Goal: Task Accomplishment & Management: Use online tool/utility

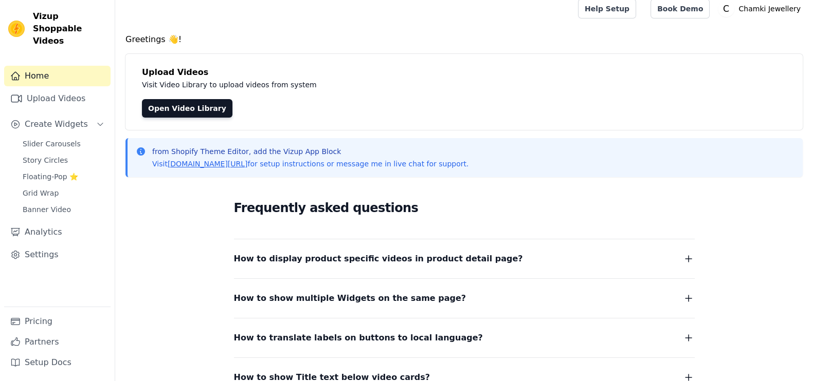
scroll to position [10, 0]
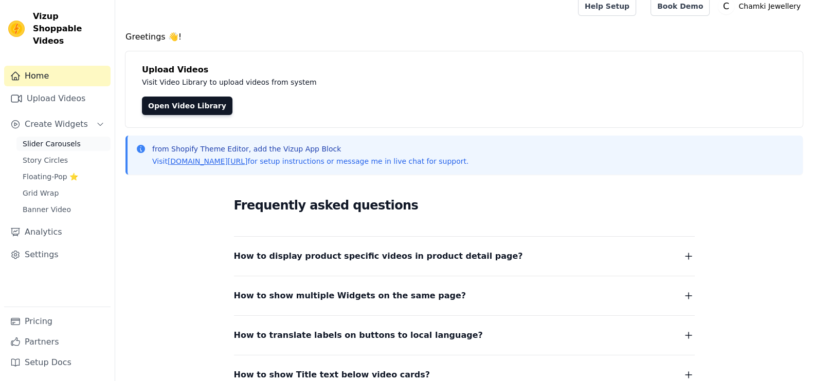
click at [36, 139] on span "Slider Carousels" at bounding box center [52, 144] width 58 height 10
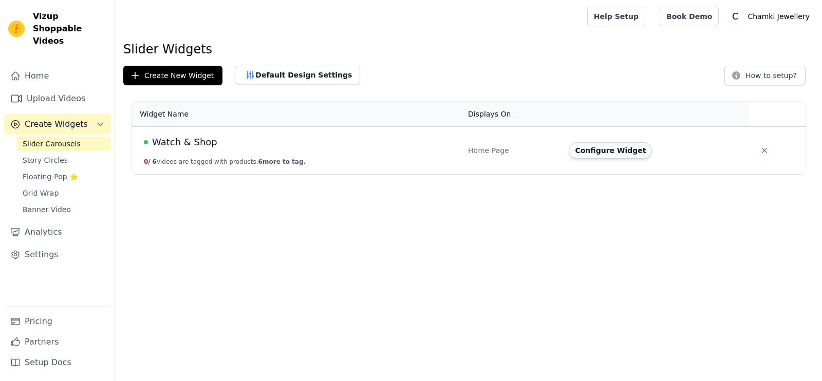
click at [582, 149] on button "Configure Widget" at bounding box center [610, 150] width 83 height 16
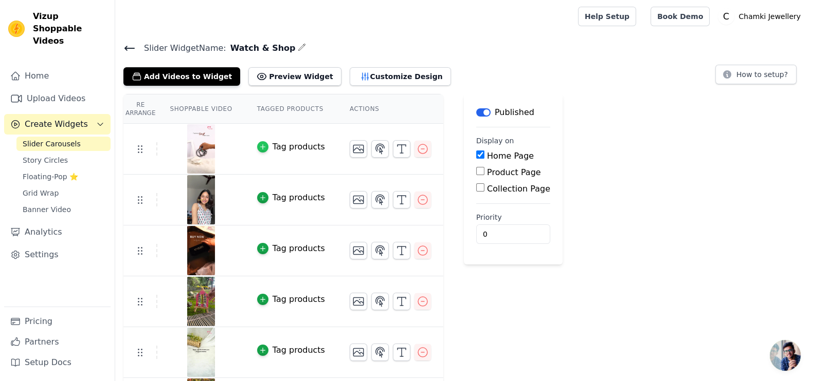
click at [260, 144] on div "button" at bounding box center [262, 146] width 11 height 11
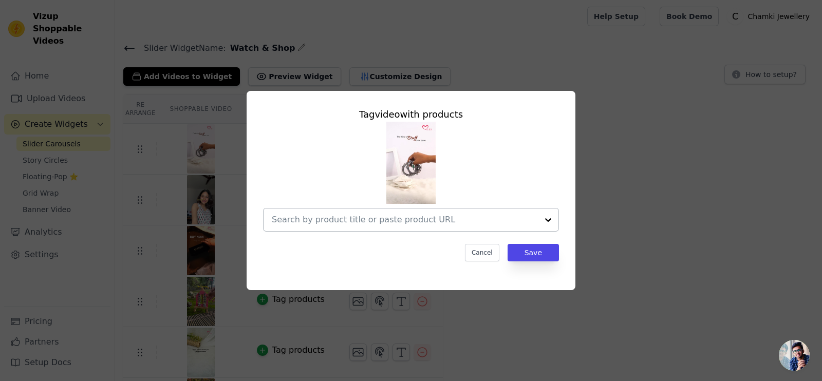
click at [399, 219] on input "text" at bounding box center [405, 220] width 266 height 12
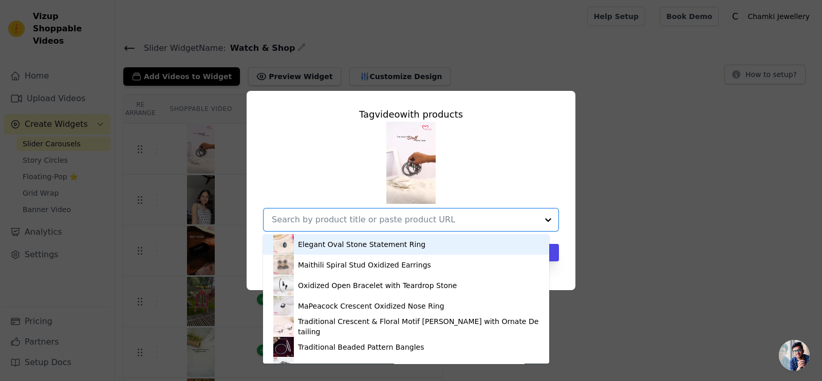
click at [388, 241] on div "Elegant Oval Stone Statement Ring" at bounding box center [361, 245] width 127 height 10
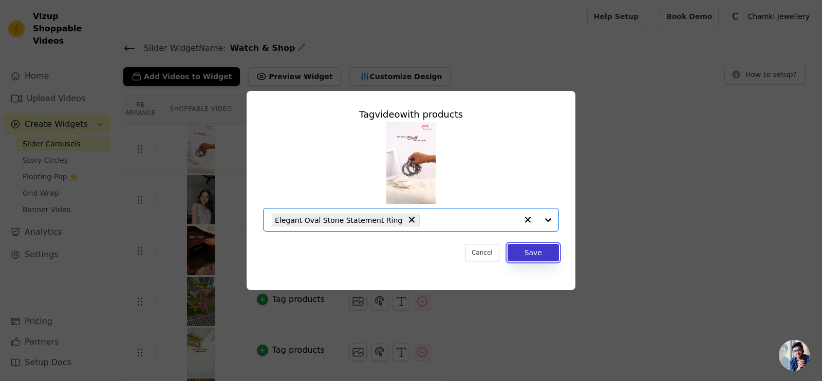
click at [532, 251] on button "Save" at bounding box center [533, 252] width 51 height 17
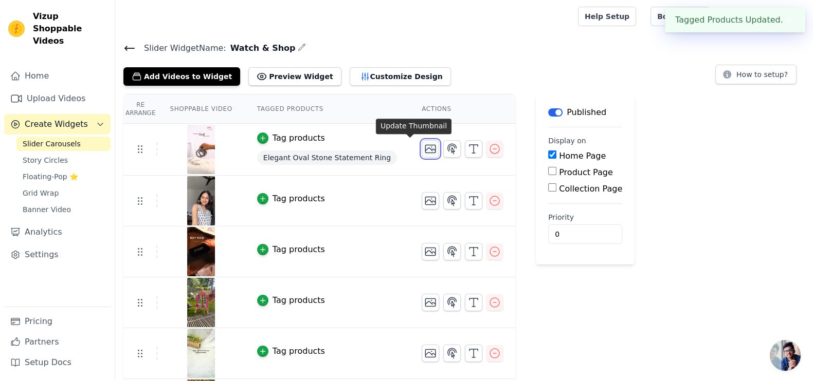
click at [424, 150] on icon "button" at bounding box center [430, 149] width 12 height 12
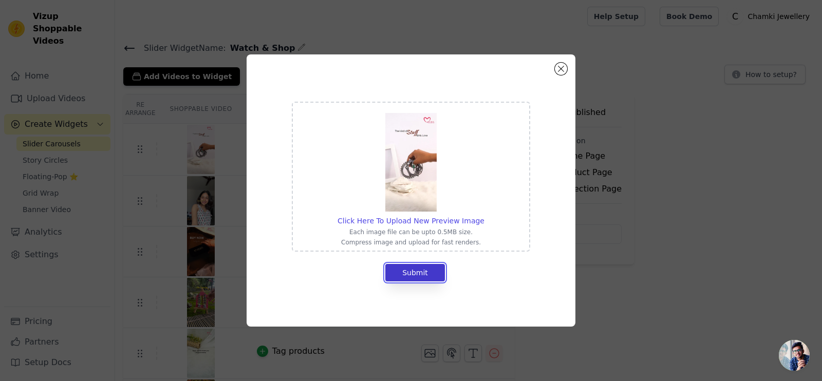
click at [430, 271] on button "Submit" at bounding box center [416, 272] width 60 height 17
click at [420, 264] on button "Submit" at bounding box center [416, 272] width 60 height 17
click at [424, 217] on span "Click Here To Upload New Preview Image" at bounding box center [411, 221] width 147 height 8
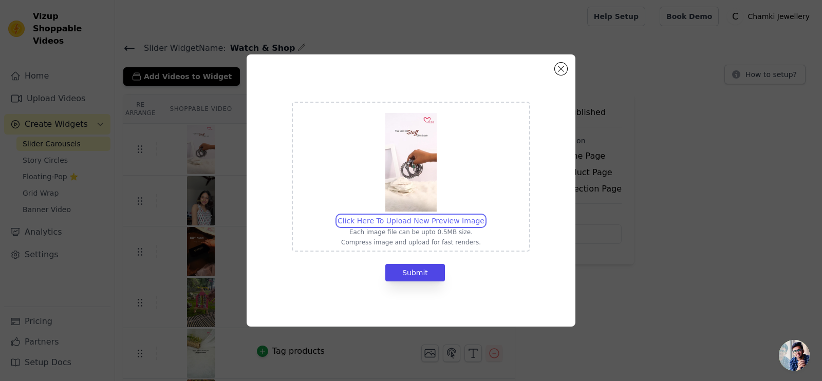
click at [484, 216] on input "Click Here To Upload New Preview Image Each image file can be upto 0.5MB size. …" at bounding box center [484, 215] width 1 height 1
click at [410, 217] on span "Click Here To Upload New Preview Image" at bounding box center [411, 221] width 147 height 8
click at [484, 216] on input "Click Here To Upload New Preview Image Each image file can be upto 0.5MB size. …" at bounding box center [484, 215] width 1 height 1
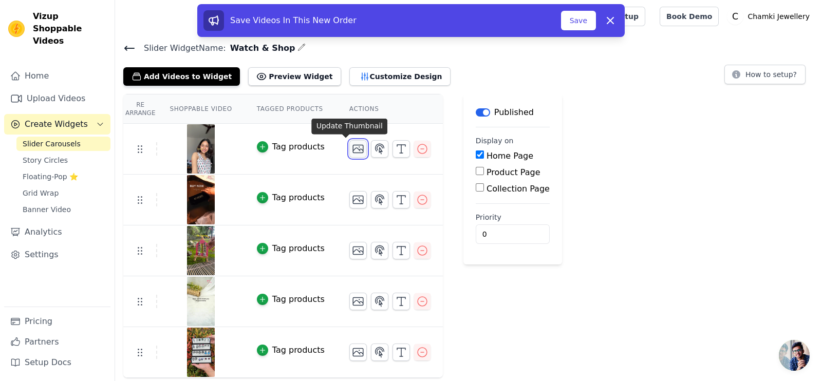
click at [353, 151] on icon "button" at bounding box center [358, 149] width 10 height 8
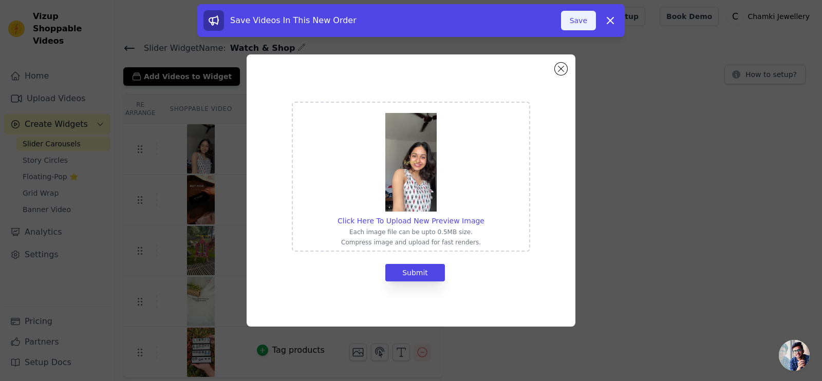
click at [588, 22] on button "Save" at bounding box center [578, 21] width 35 height 20
click at [642, 127] on div "Click Here To Upload New Preview Image Each image file can be upto 0.5MB size. …" at bounding box center [411, 190] width 790 height 305
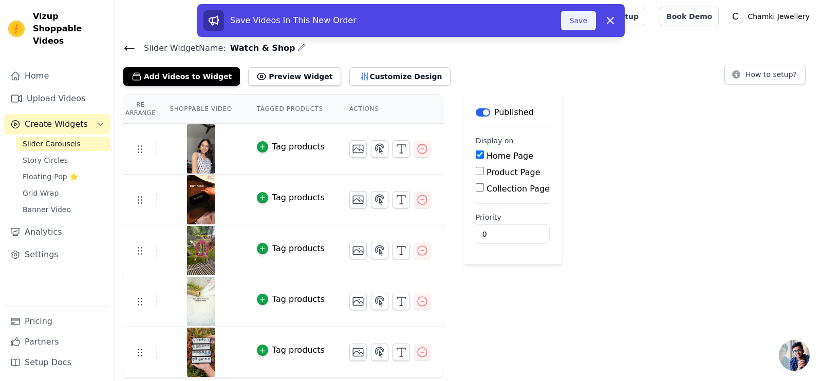
click at [576, 15] on button "Save" at bounding box center [578, 21] width 35 height 20
click at [578, 20] on button "Save" at bounding box center [578, 21] width 35 height 20
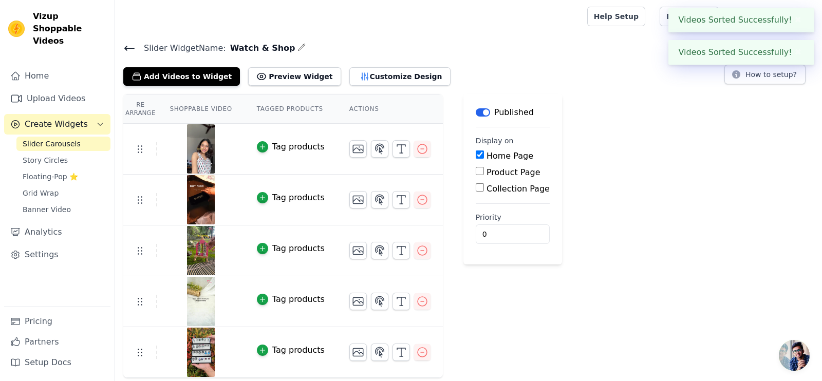
click at [272, 146] on div "Tag products" at bounding box center [298, 147] width 52 height 12
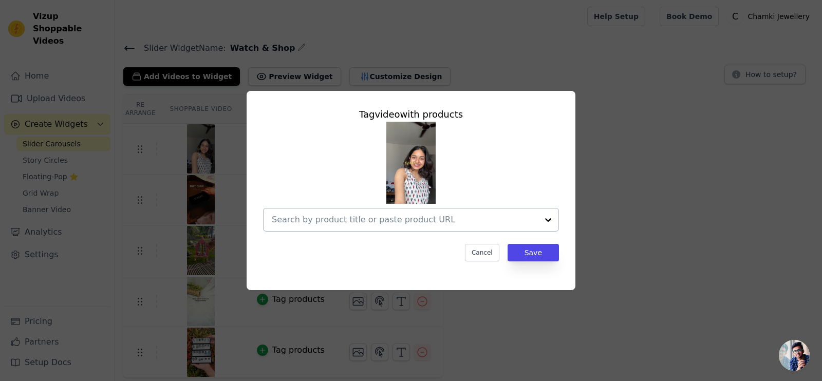
click at [434, 225] on input "text" at bounding box center [405, 220] width 266 height 12
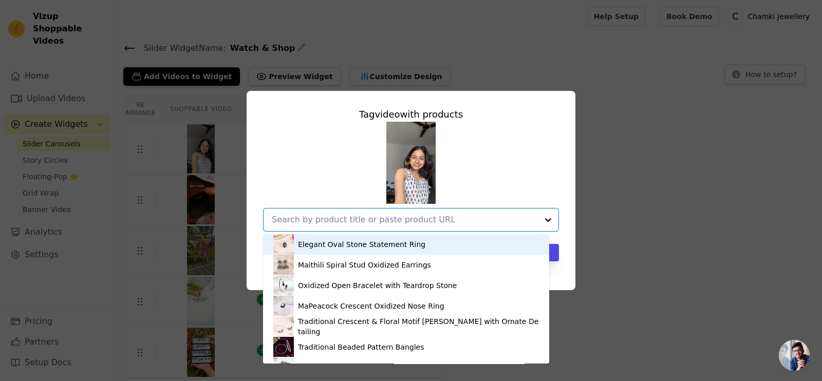
click at [435, 252] on div "Elegant Oval Stone Statement Ring" at bounding box center [406, 244] width 266 height 21
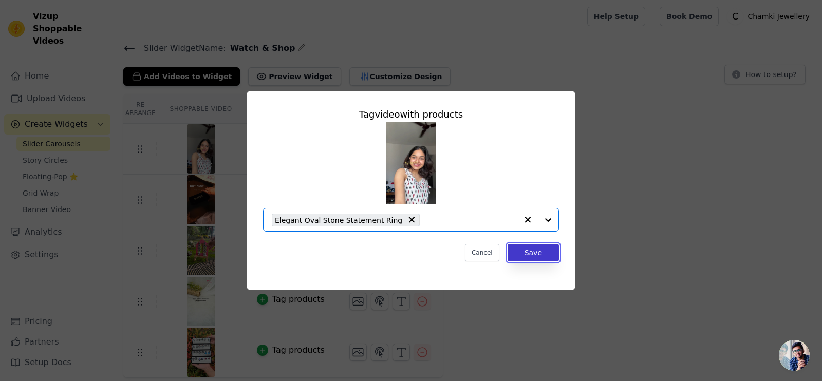
click at [521, 250] on button "Save" at bounding box center [533, 252] width 51 height 17
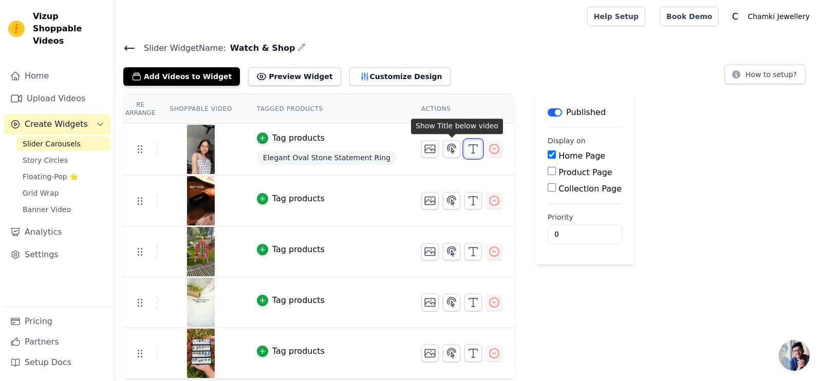
click at [467, 150] on icon "button" at bounding box center [473, 149] width 12 height 12
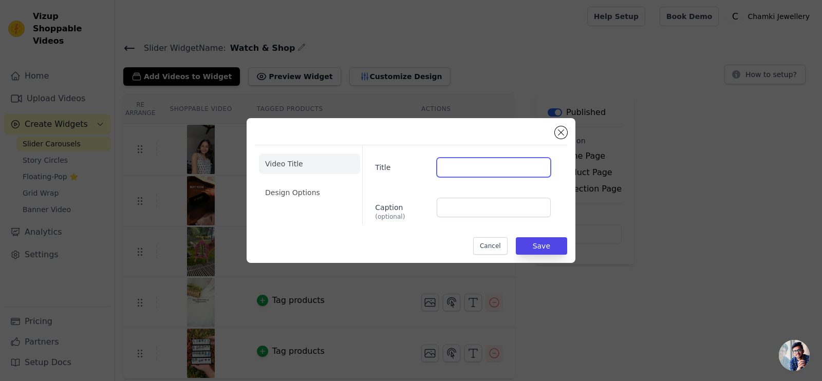
click at [455, 169] on input "Title" at bounding box center [494, 168] width 114 height 20
type input "Elegant oval ring"
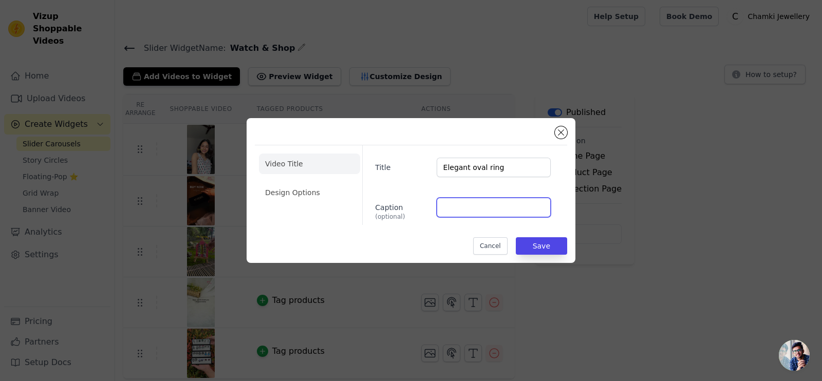
click at [457, 211] on input "Caption (optional)" at bounding box center [494, 208] width 114 height 20
click at [287, 193] on li "Design Options" at bounding box center [309, 192] width 101 height 21
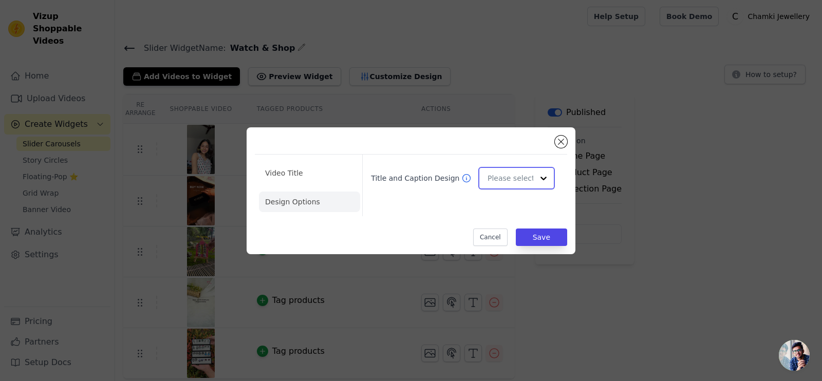
click at [527, 184] on input "Title and Caption Design" at bounding box center [511, 178] width 46 height 21
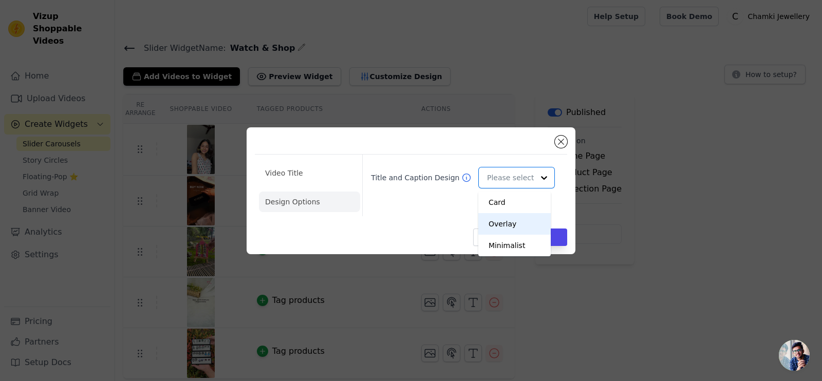
click at [450, 223] on div "Video Title Design Options Title and Caption Design Card Overlay Minimalist You…" at bounding box center [411, 191] width 313 height 111
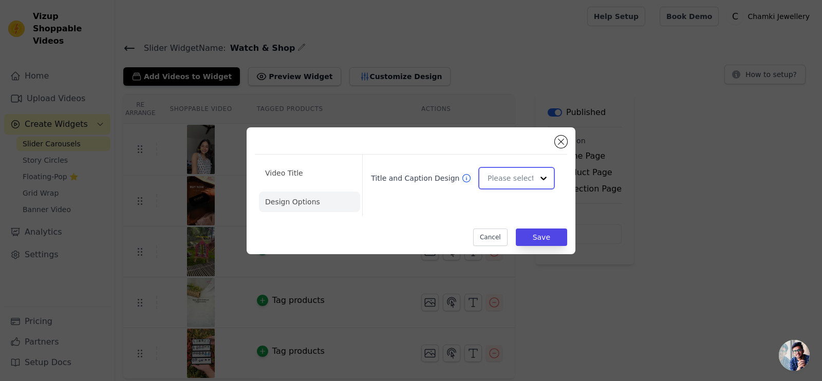
click at [508, 178] on input "Title and Caption Design" at bounding box center [511, 178] width 46 height 21
click at [511, 222] on div "Overlay" at bounding box center [515, 224] width 72 height 22
click at [516, 186] on input "Title and Caption Design" at bounding box center [511, 178] width 46 height 21
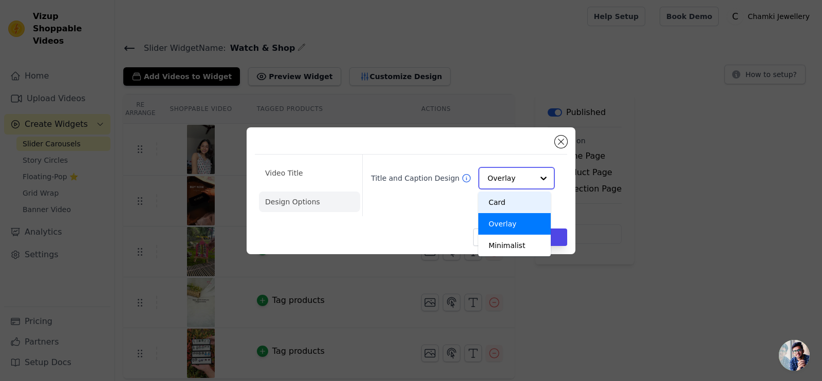
click at [512, 208] on div "Card" at bounding box center [515, 203] width 72 height 22
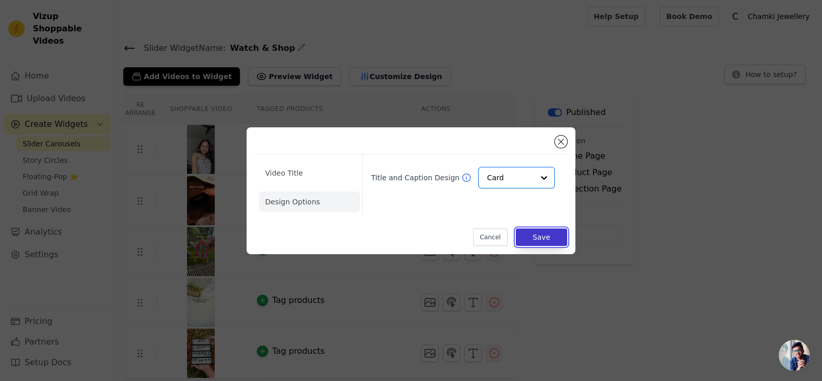
click at [534, 235] on button "Save" at bounding box center [541, 237] width 51 height 17
click at [540, 235] on button "Save" at bounding box center [541, 237] width 51 height 17
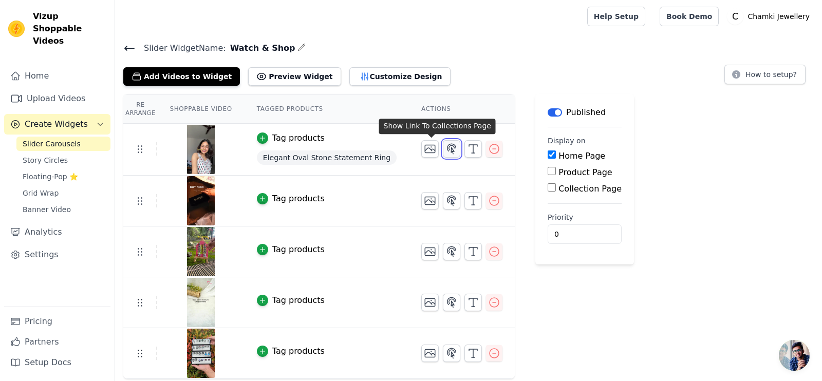
click at [446, 152] on icon "button" at bounding box center [452, 149] width 12 height 12
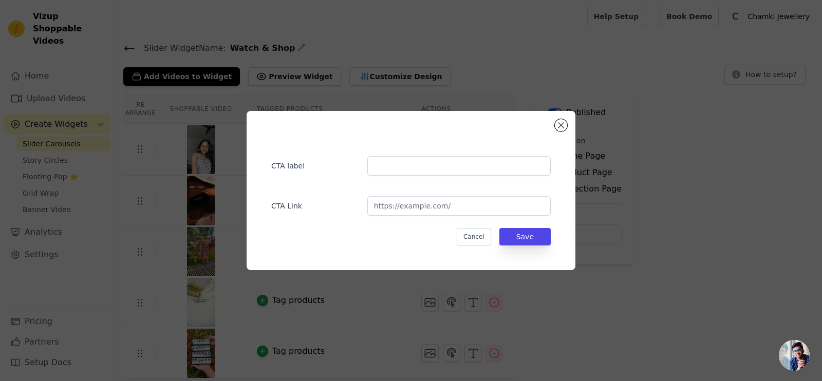
click at [630, 220] on div "CTA label CTA Link Cancel Save" at bounding box center [411, 191] width 790 height 192
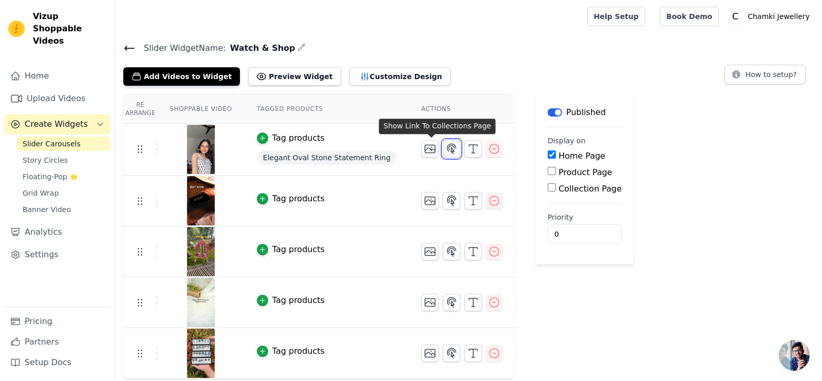
click at [446, 151] on icon "button" at bounding box center [452, 149] width 12 height 12
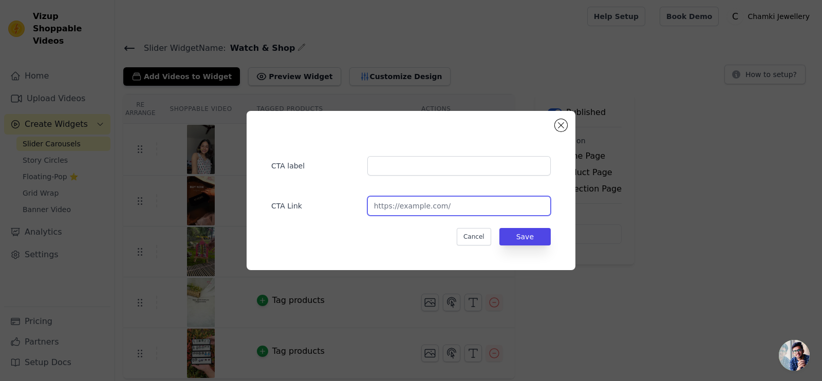
click at [442, 205] on input "url" at bounding box center [460, 206] width 184 height 20
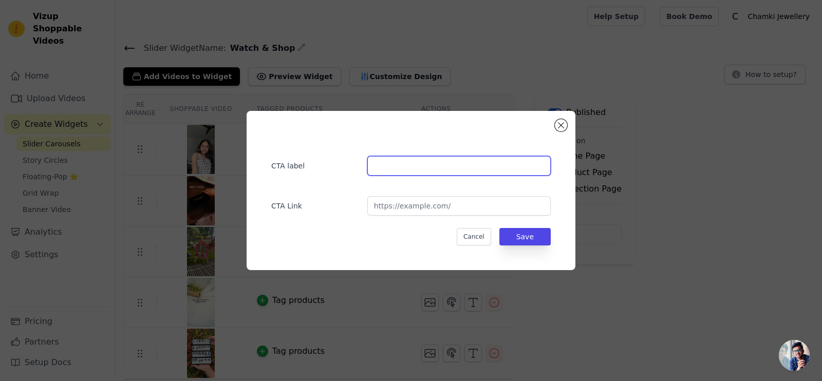
click at [456, 160] on input "text" at bounding box center [460, 166] width 184 height 20
click at [662, 273] on div "CTA label CTA Link Cancel Save" at bounding box center [411, 191] width 790 height 192
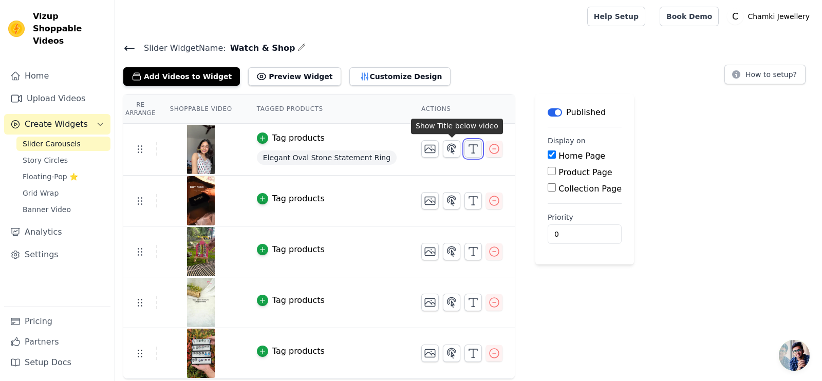
click at [467, 149] on icon "button" at bounding box center [473, 149] width 12 height 12
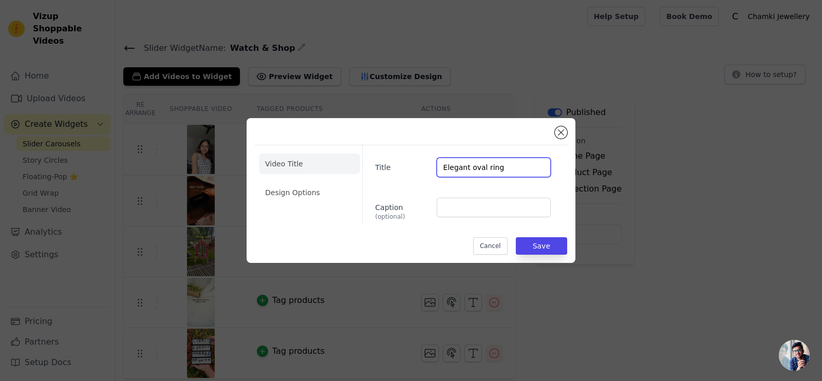
click at [508, 164] on input "Elegant oval ring" at bounding box center [494, 168] width 114 height 20
click at [286, 190] on li "Design Options" at bounding box center [309, 192] width 101 height 21
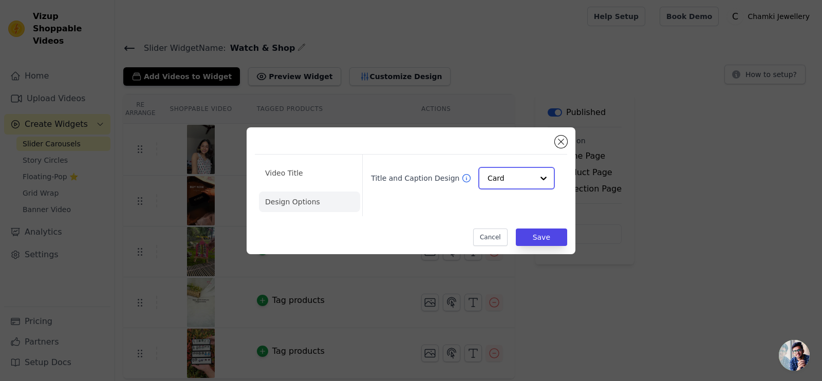
click at [500, 182] on input "Title and Caption Design" at bounding box center [511, 178] width 46 height 21
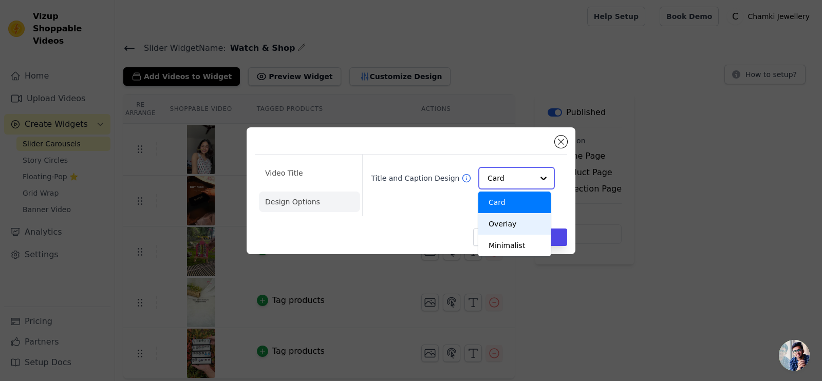
click at [493, 227] on div "Overlay" at bounding box center [515, 224] width 72 height 22
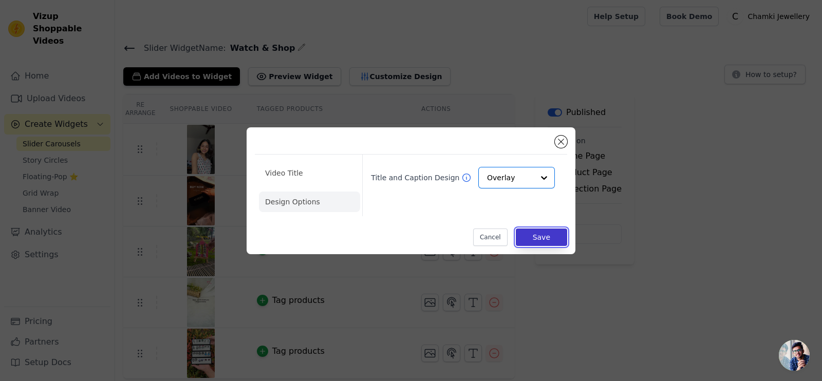
click at [546, 240] on button "Save" at bounding box center [541, 237] width 51 height 17
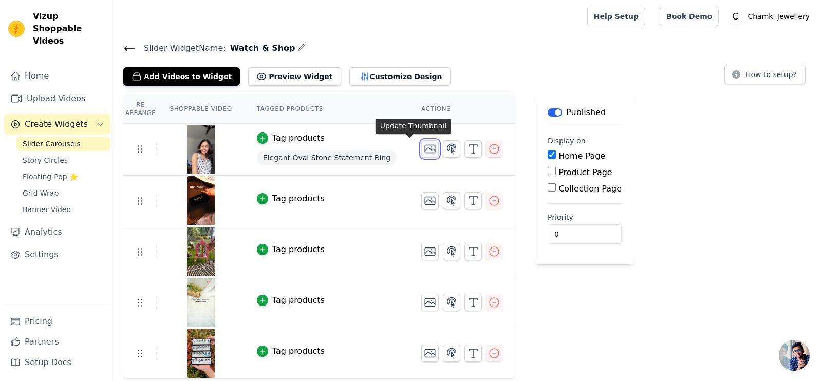
click at [424, 146] on icon "button" at bounding box center [430, 149] width 12 height 12
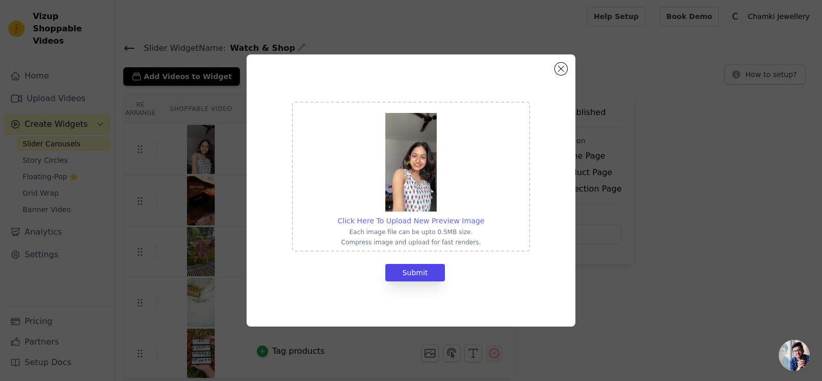
click at [430, 216] on div "Click Here To Upload New Preview Image" at bounding box center [411, 221] width 147 height 10
click at [484, 215] on input "Click Here To Upload New Preview Image Each image file can be upto 0.5MB size. …" at bounding box center [484, 215] width 1 height 1
click at [434, 209] on img at bounding box center [411, 162] width 51 height 99
click at [484, 215] on input "Click Here To Upload New Preview Image Each image file can be upto 0.5MB size. …" at bounding box center [484, 215] width 1 height 1
click at [434, 210] on img at bounding box center [411, 162] width 51 height 99
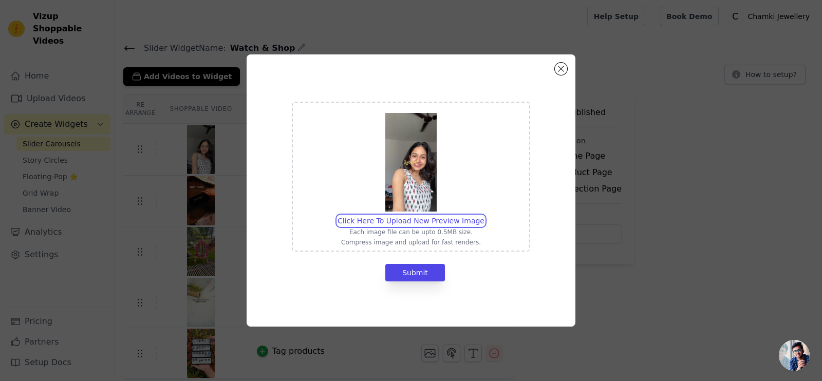
click at [484, 215] on input "Click Here To Upload New Preview Image Each image file can be upto 0.5MB size. …" at bounding box center [484, 215] width 1 height 1
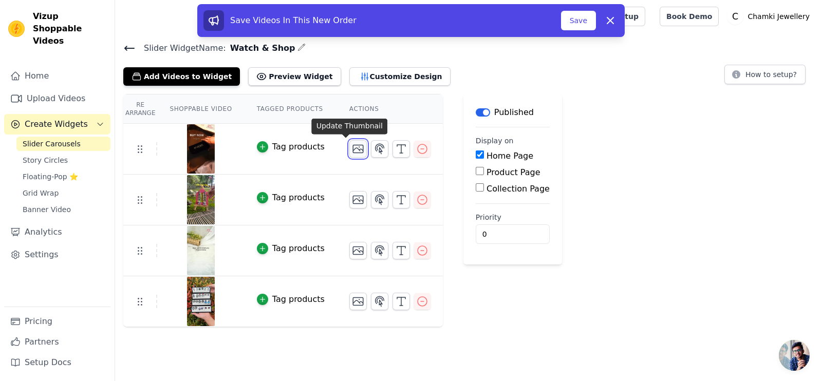
click at [352, 153] on icon "button" at bounding box center [358, 149] width 12 height 12
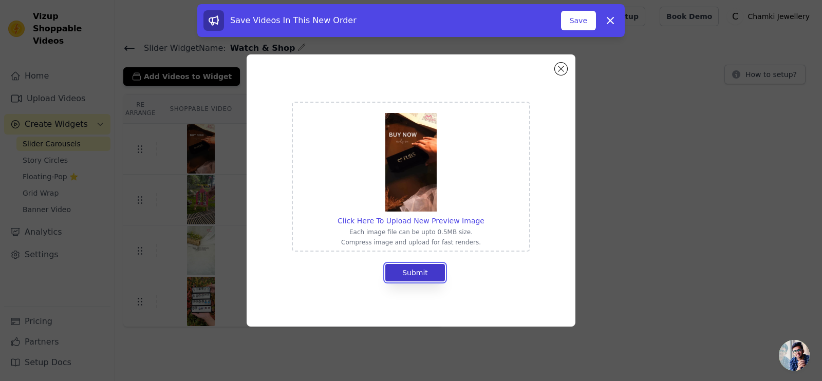
click at [418, 269] on button "Submit" at bounding box center [416, 272] width 60 height 17
click at [463, 224] on span "Click Here To Upload New Preview Image" at bounding box center [411, 221] width 147 height 8
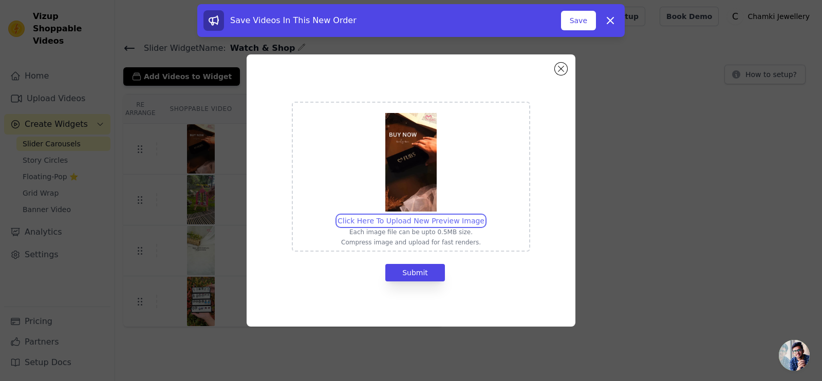
click at [484, 216] on input "Click Here To Upload New Preview Image Each image file can be upto 0.5MB size. …" at bounding box center [484, 215] width 1 height 1
type input "C:\fakepath\6cb7f017-590d-45d4-818e-231ca3ce201d.jpg"
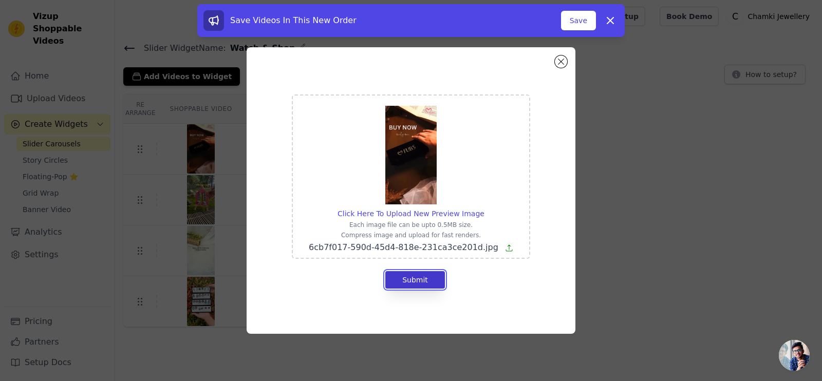
click at [419, 281] on button "Submit" at bounding box center [416, 279] width 60 height 17
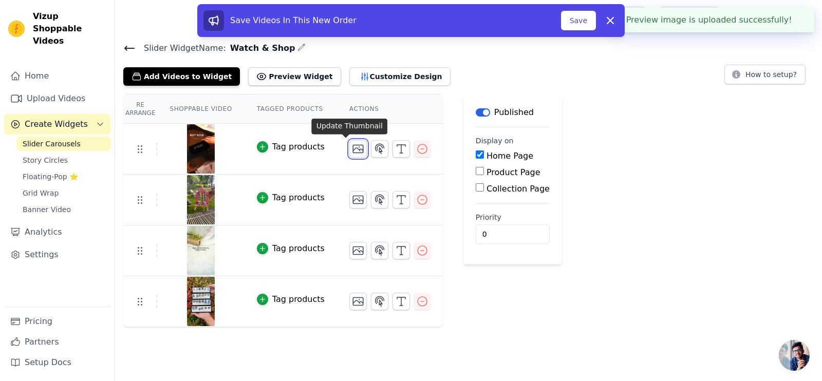
click at [352, 149] on icon "button" at bounding box center [358, 149] width 12 height 12
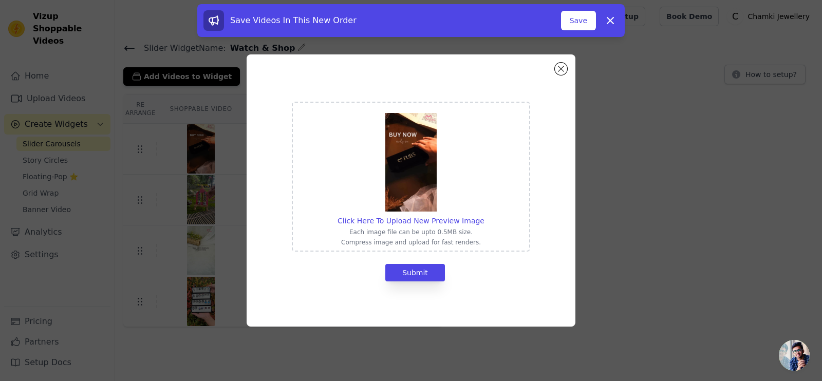
click at [612, 270] on div "Click Here To Upload New Preview Image Each image file can be upto 0.5MB size. …" at bounding box center [411, 190] width 790 height 305
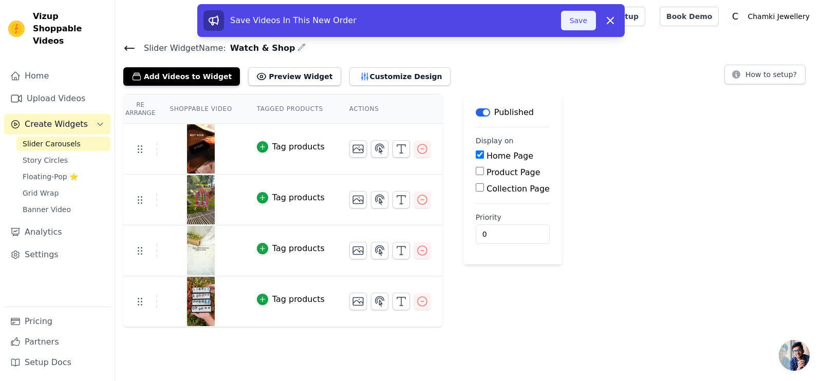
click at [576, 29] on button "Save" at bounding box center [578, 21] width 35 height 20
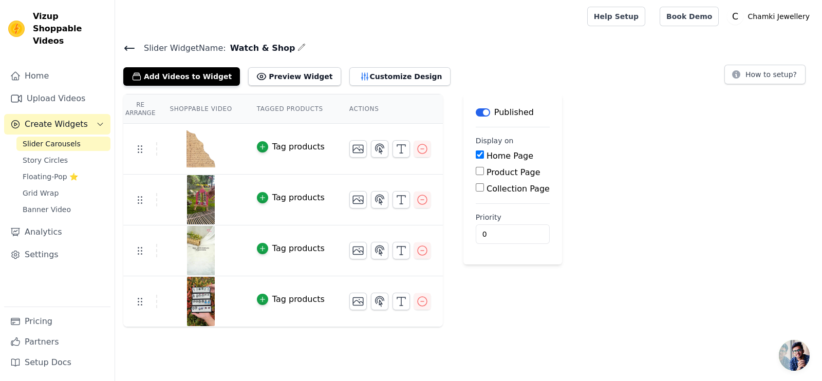
click at [130, 53] on icon at bounding box center [129, 48] width 12 height 12
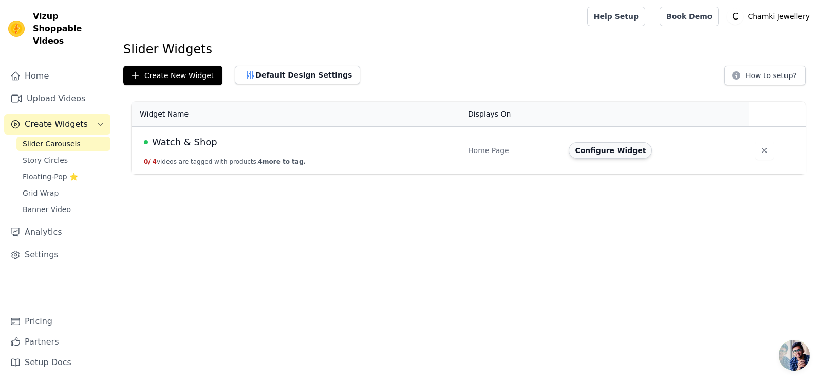
click at [614, 152] on button "Configure Widget" at bounding box center [610, 150] width 83 height 16
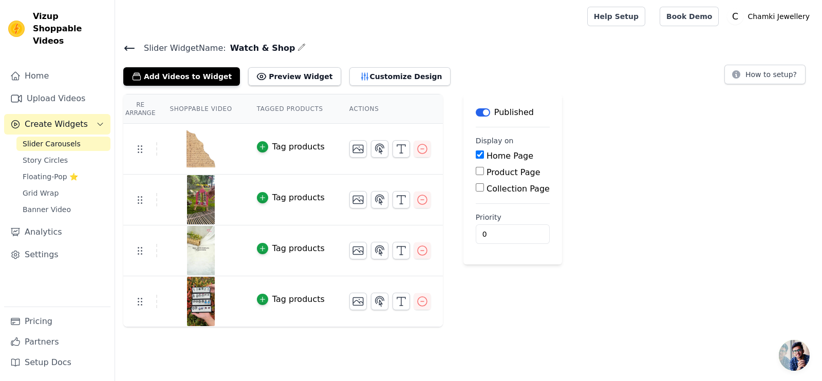
click at [211, 144] on div at bounding box center [201, 148] width 86 height 49
click at [194, 148] on img at bounding box center [201, 148] width 29 height 49
click at [353, 152] on icon "button" at bounding box center [358, 149] width 10 height 8
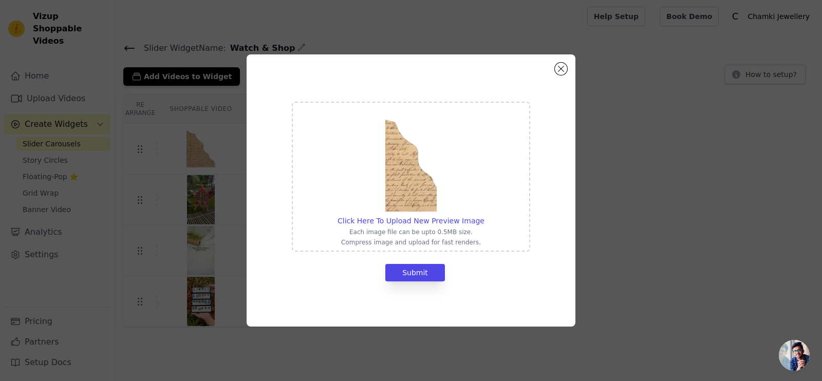
click at [588, 256] on div "Click Here To Upload New Preview Image Each image file can be upto 0.5MB size. …" at bounding box center [411, 190] width 790 height 305
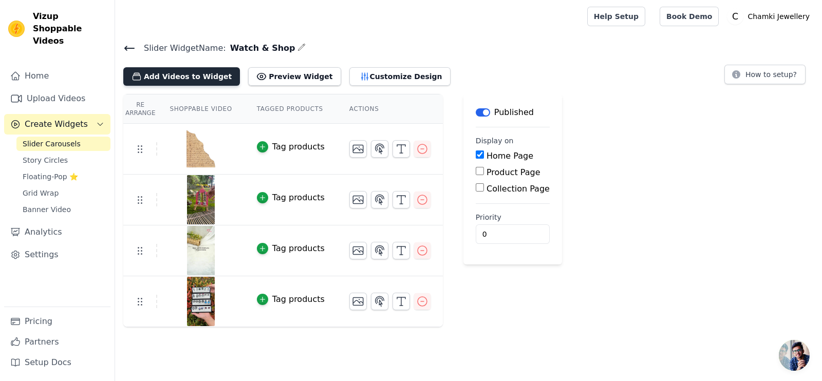
click at [155, 70] on button "Add Videos to Widget" at bounding box center [181, 76] width 117 height 19
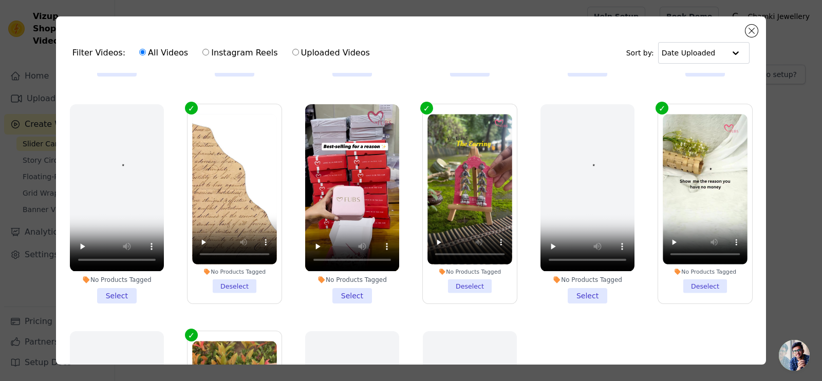
scroll to position [203, 0]
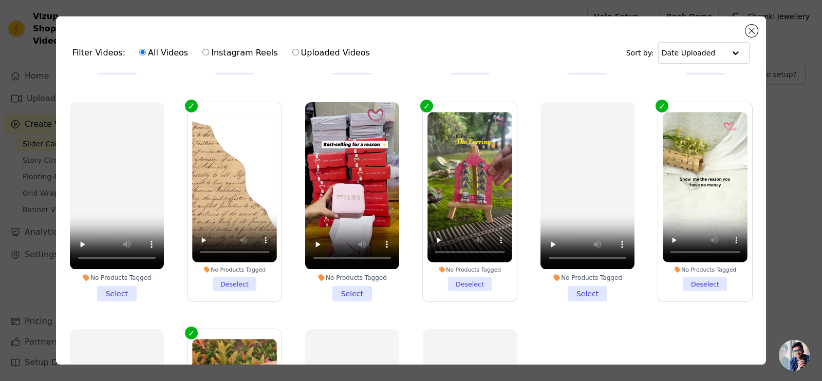
click at [339, 286] on li "No Products Tagged Select" at bounding box center [352, 201] width 94 height 199
click at [0, 0] on input "No Products Tagged Select" at bounding box center [0, 0] width 0 height 0
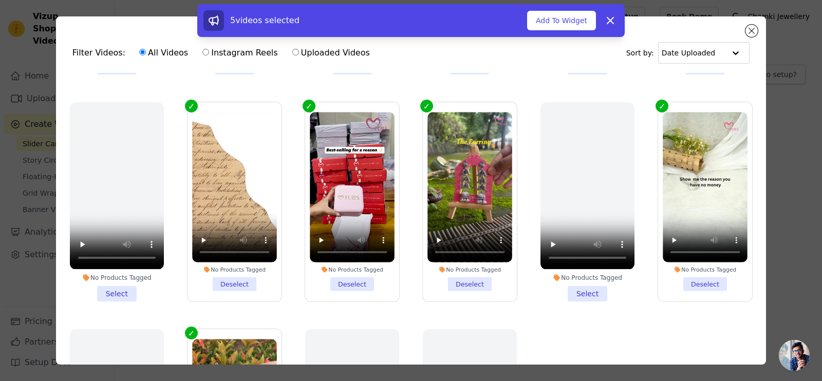
scroll to position [0, 0]
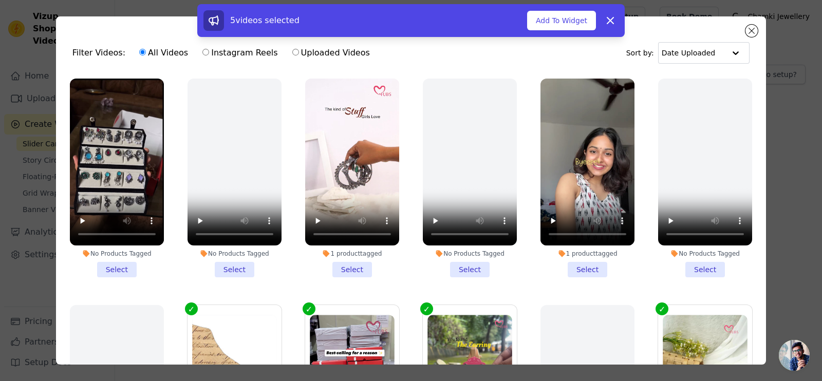
click at [118, 261] on li "No Products Tagged Select" at bounding box center [117, 178] width 94 height 199
click at [0, 0] on input "No Products Tagged Select" at bounding box center [0, 0] width 0 height 0
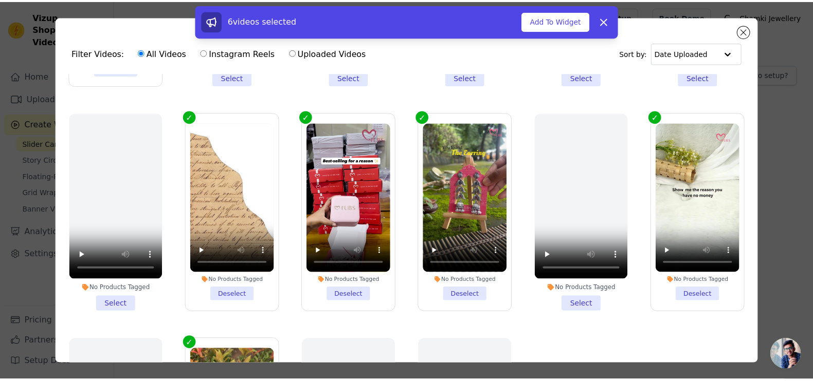
scroll to position [193, 0]
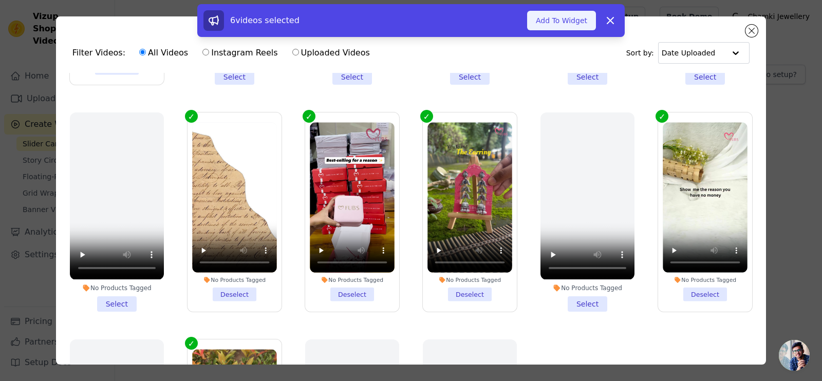
click at [571, 16] on button "Add To Widget" at bounding box center [561, 21] width 69 height 20
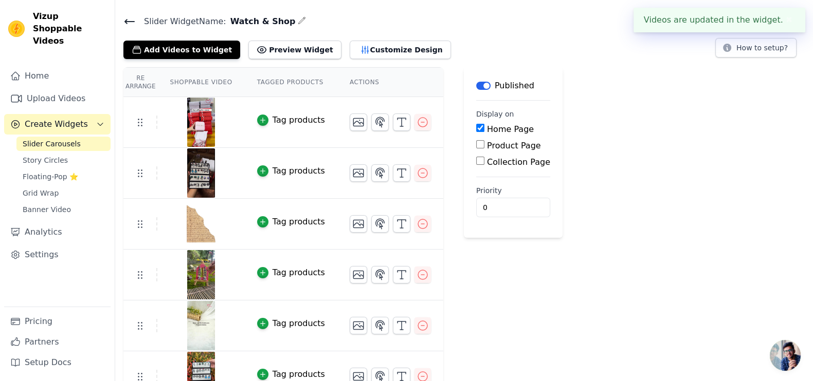
scroll to position [46, 0]
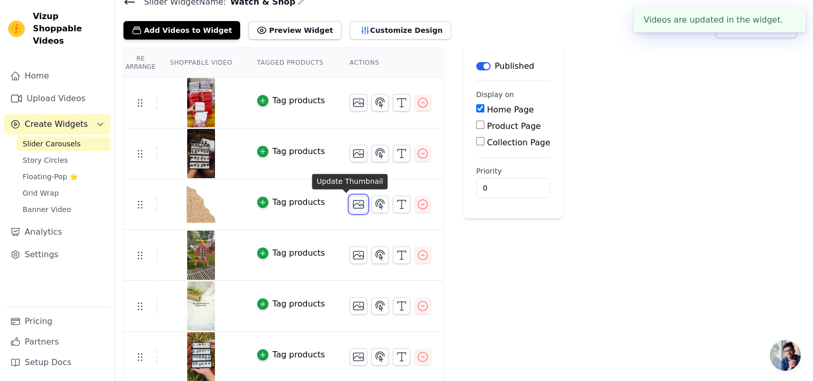
click at [353, 203] on icon "button" at bounding box center [358, 205] width 10 height 8
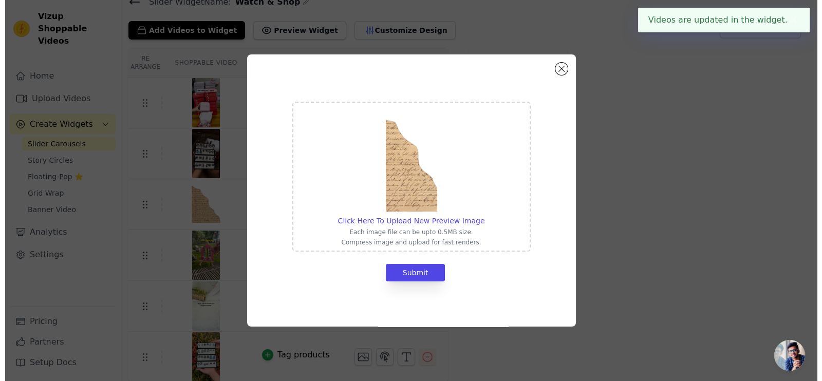
scroll to position [0, 0]
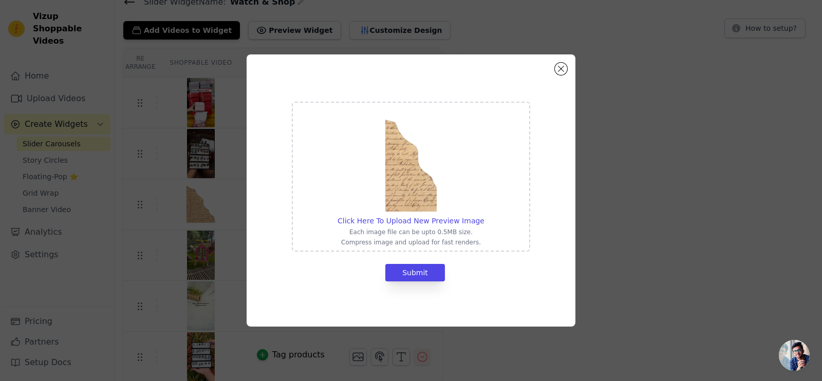
click at [627, 189] on div "Click Here To Upload New Preview Image Each image file can be upto 0.5MB size. …" at bounding box center [411, 190] width 790 height 305
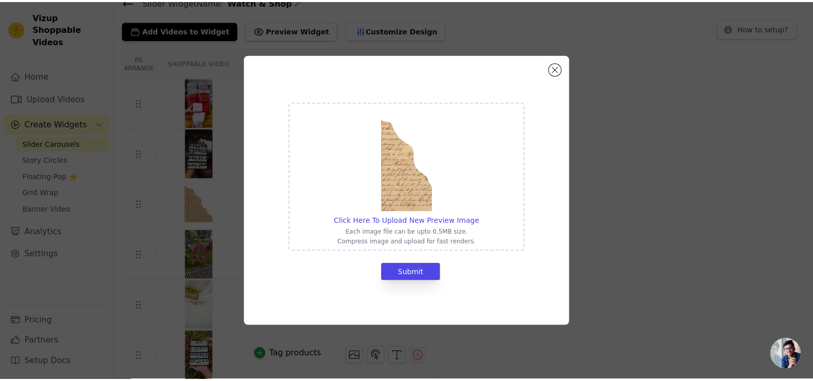
scroll to position [46, 0]
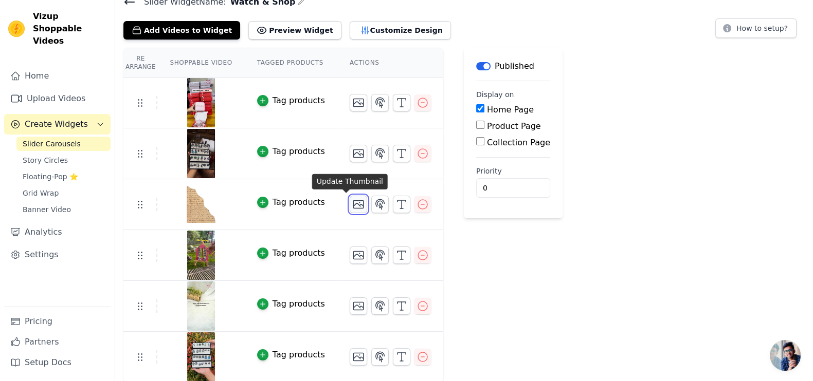
click at [352, 206] on icon "button" at bounding box center [358, 204] width 12 height 12
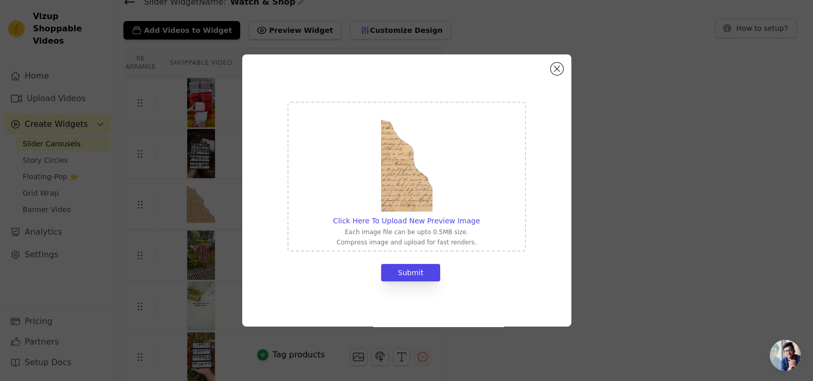
scroll to position [0, 0]
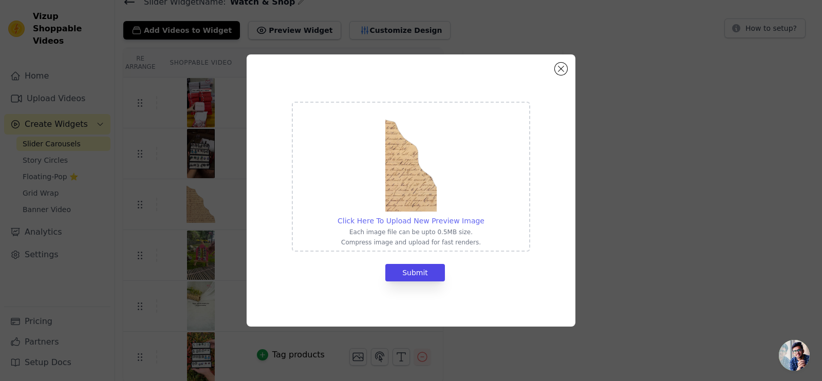
click at [417, 217] on span "Click Here To Upload New Preview Image" at bounding box center [411, 221] width 147 height 8
click at [484, 216] on input "Click Here To Upload New Preview Image Each image file can be upto 0.5MB size. …" at bounding box center [484, 215] width 1 height 1
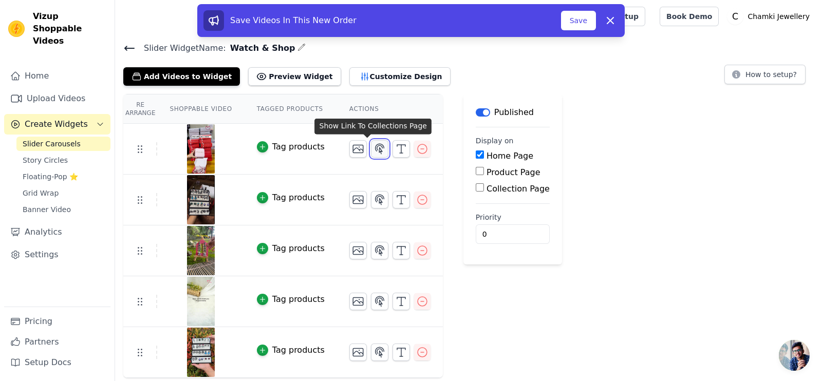
click at [376, 151] on icon "button" at bounding box center [380, 149] width 9 height 10
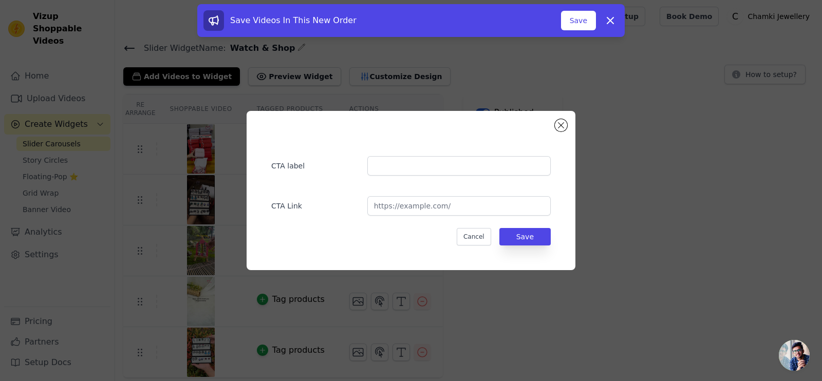
click at [525, 347] on div "CTA label CTA Link Cancel Save" at bounding box center [411, 190] width 822 height 381
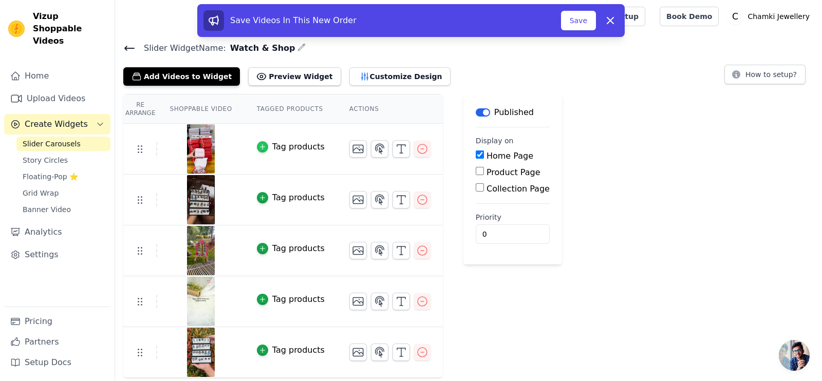
click at [260, 148] on icon "button" at bounding box center [262, 146] width 7 height 7
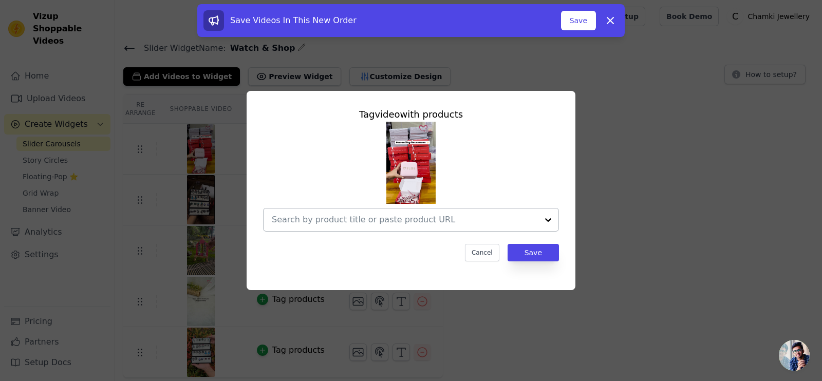
click at [367, 223] on input "text" at bounding box center [405, 220] width 266 height 12
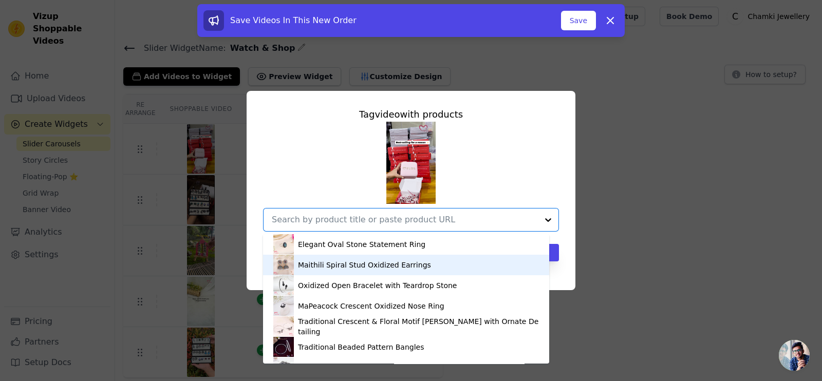
click at [373, 267] on div "Maithili Spiral Stud Oxidized Earrings" at bounding box center [364, 265] width 133 height 10
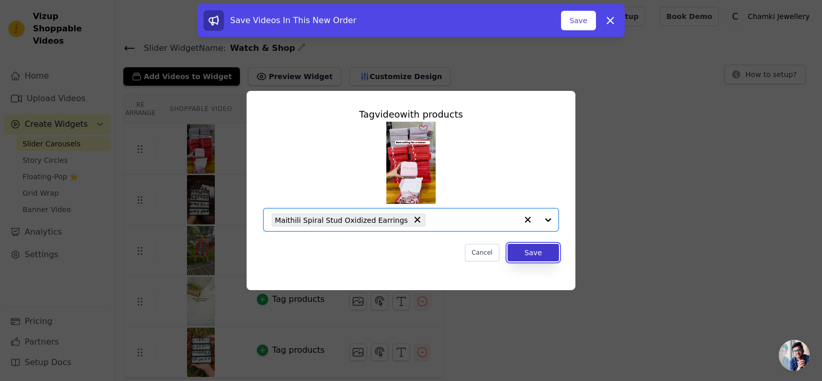
click at [522, 252] on button "Save" at bounding box center [533, 252] width 51 height 17
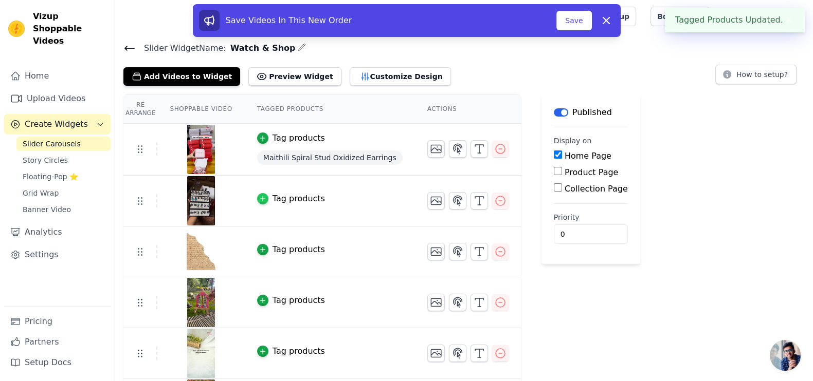
click at [259, 199] on icon "button" at bounding box center [262, 198] width 7 height 7
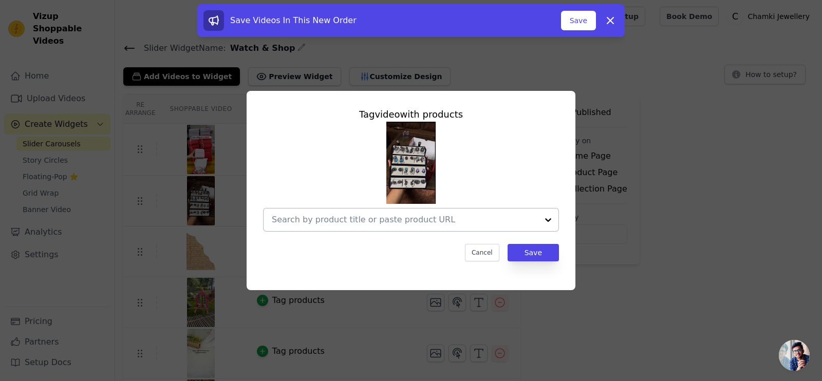
click at [393, 217] on input "text" at bounding box center [405, 220] width 266 height 12
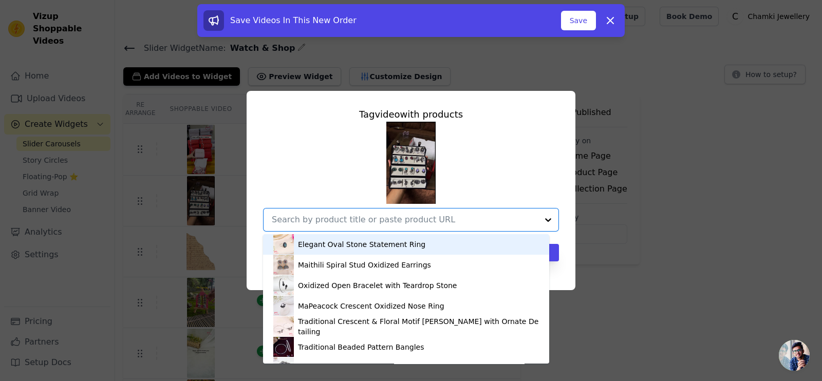
click at [376, 246] on div "Elegant Oval Stone Statement Ring" at bounding box center [361, 245] width 127 height 10
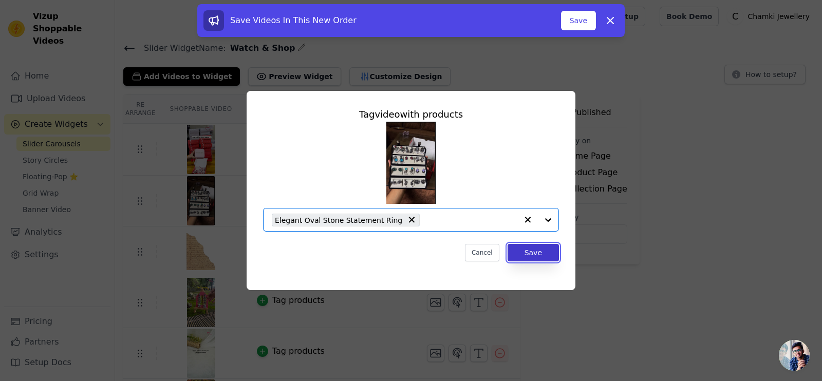
click at [534, 250] on button "Save" at bounding box center [533, 252] width 51 height 17
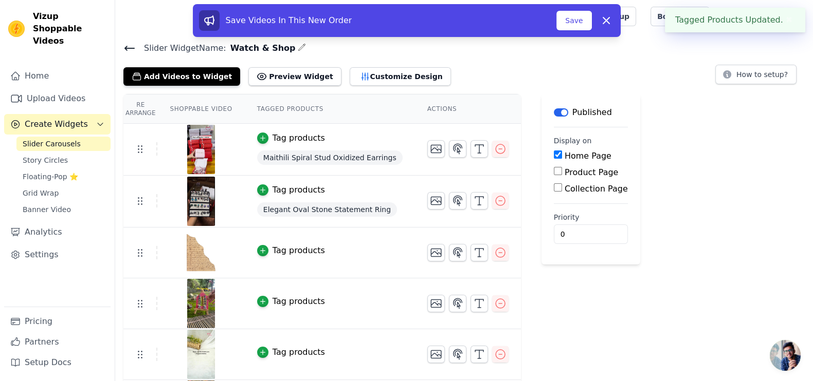
click at [253, 255] on td "Tag products" at bounding box center [330, 253] width 170 height 51
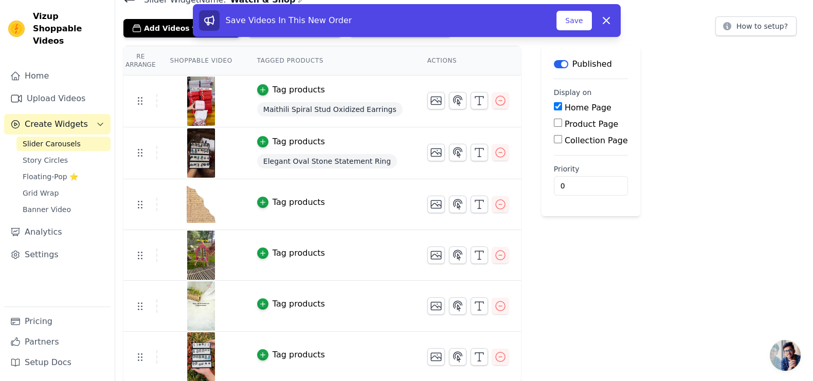
click at [187, 204] on img at bounding box center [201, 204] width 29 height 49
click at [496, 204] on icon "button" at bounding box center [500, 204] width 9 height 9
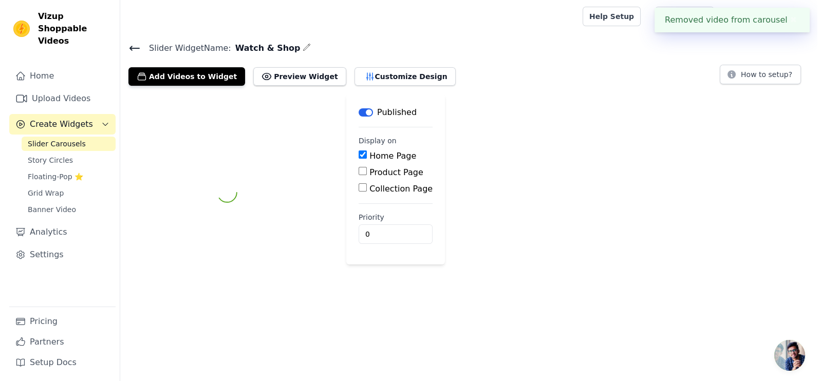
scroll to position [0, 0]
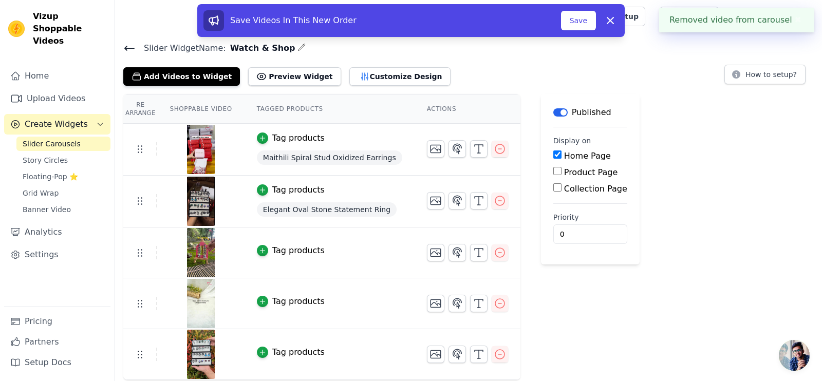
click at [338, 248] on div "Tag products" at bounding box center [329, 251] width 145 height 12
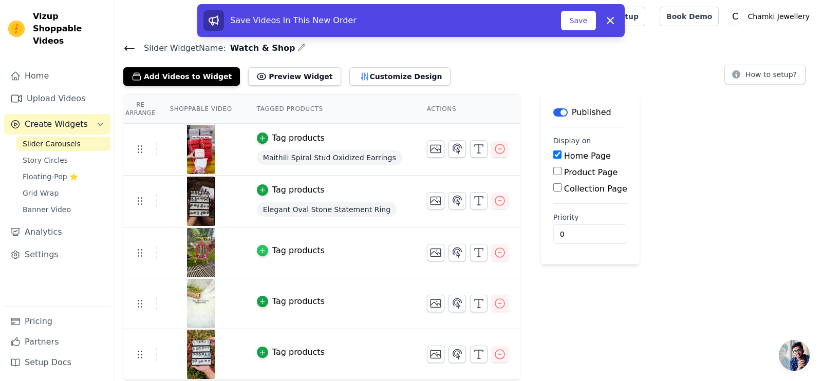
click at [257, 253] on div "button" at bounding box center [262, 250] width 11 height 11
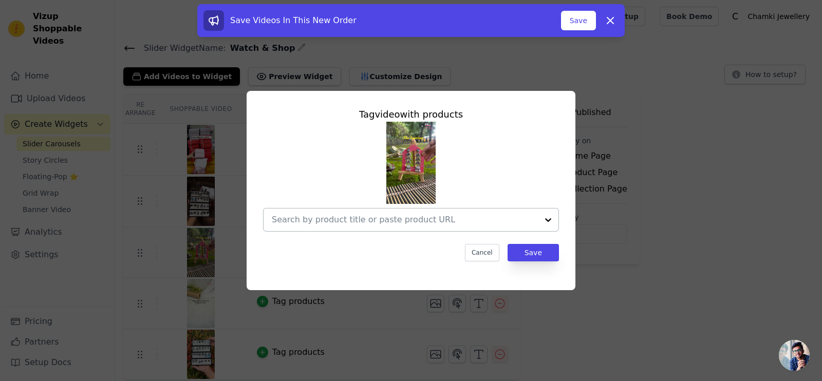
click at [458, 228] on div at bounding box center [405, 220] width 266 height 23
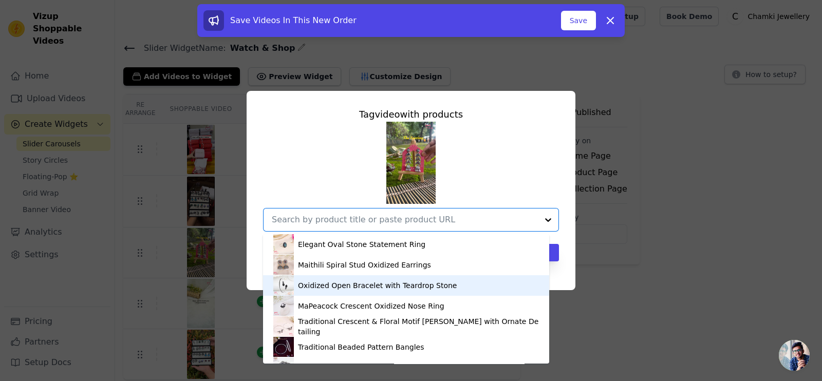
click at [447, 293] on div "Oxidized Open Bracelet with Teardrop Stone" at bounding box center [406, 286] width 266 height 21
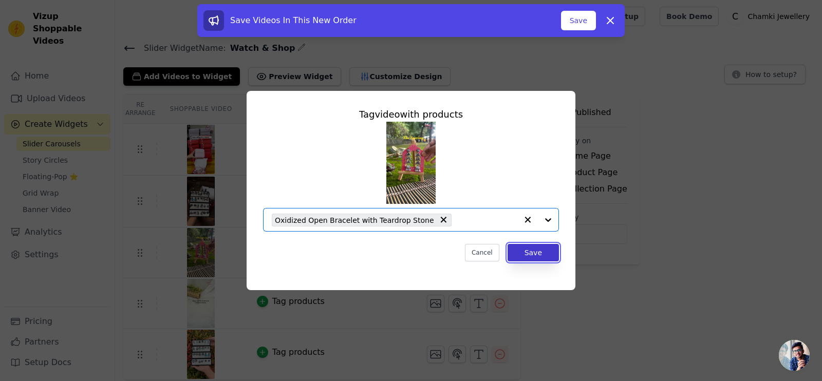
click at [530, 255] on button "Save" at bounding box center [533, 252] width 51 height 17
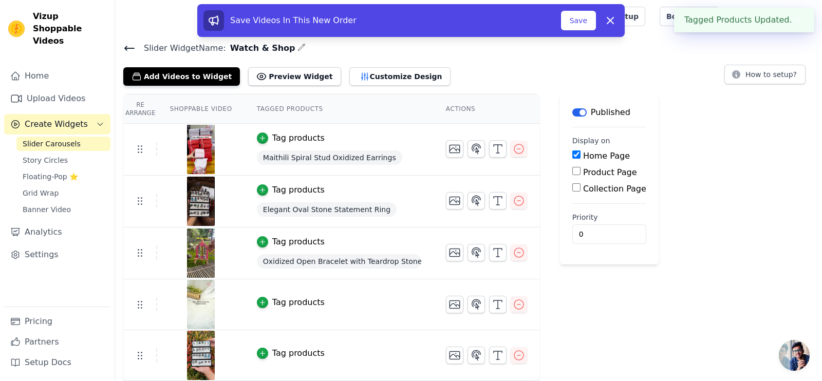
click at [272, 304] on div "Tag products" at bounding box center [298, 303] width 52 height 12
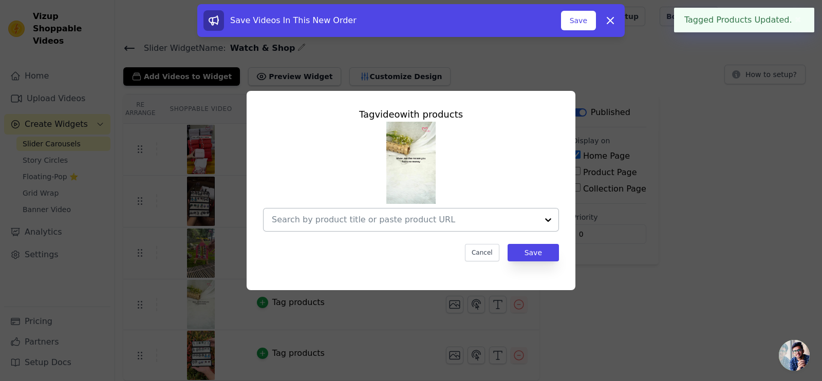
click at [420, 223] on input "text" at bounding box center [405, 220] width 266 height 12
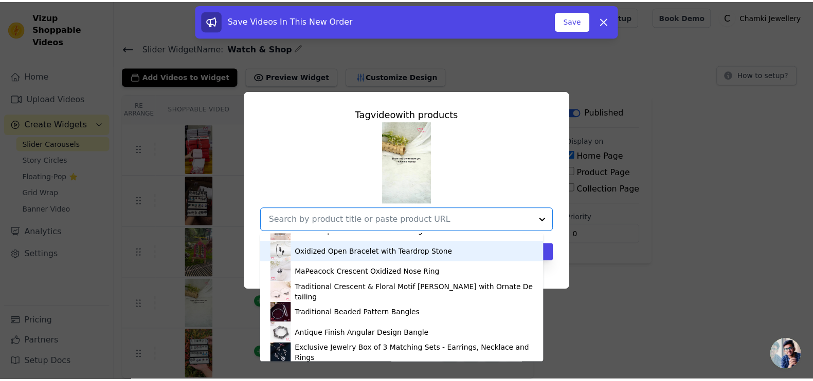
scroll to position [38, 0]
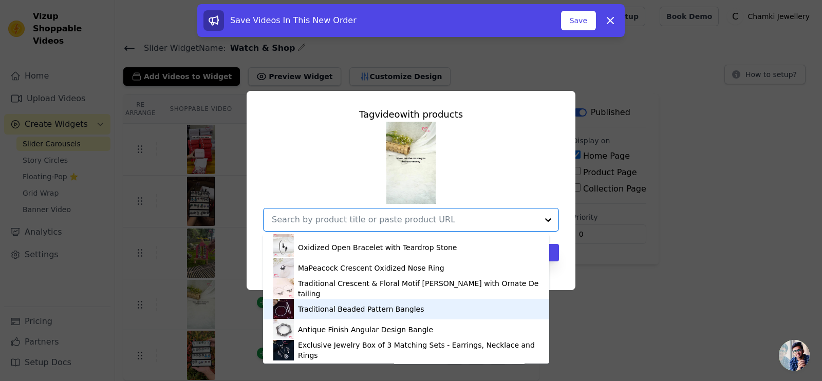
click at [403, 299] on div "Traditional Beaded Pattern Bangles" at bounding box center [406, 309] width 266 height 21
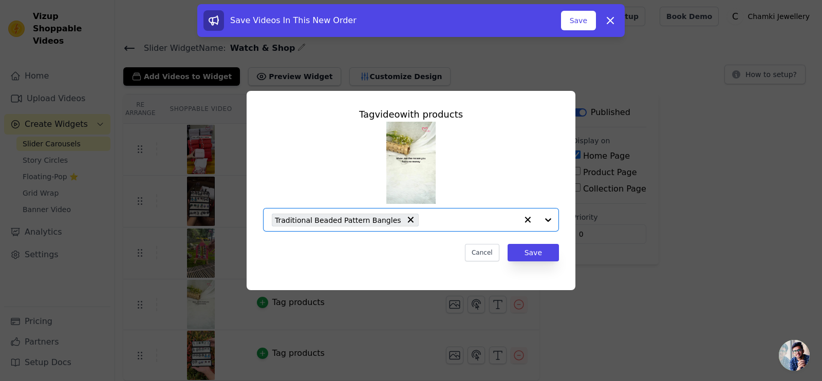
click at [458, 219] on input "text" at bounding box center [471, 220] width 94 height 12
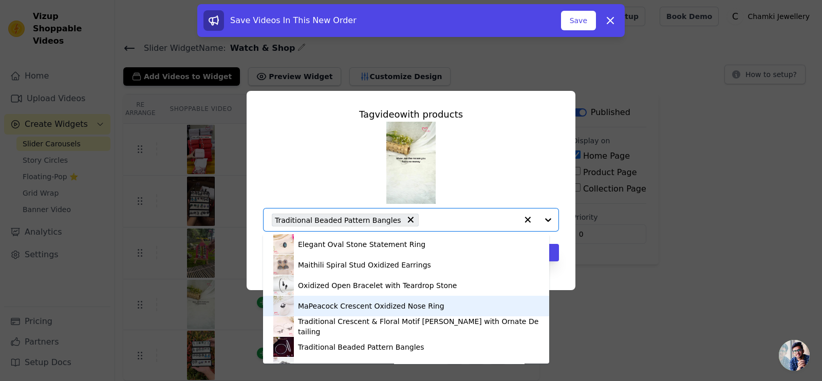
click at [407, 307] on div "MaPeacock Crescent Oxidized Nose Ring" at bounding box center [371, 306] width 146 height 10
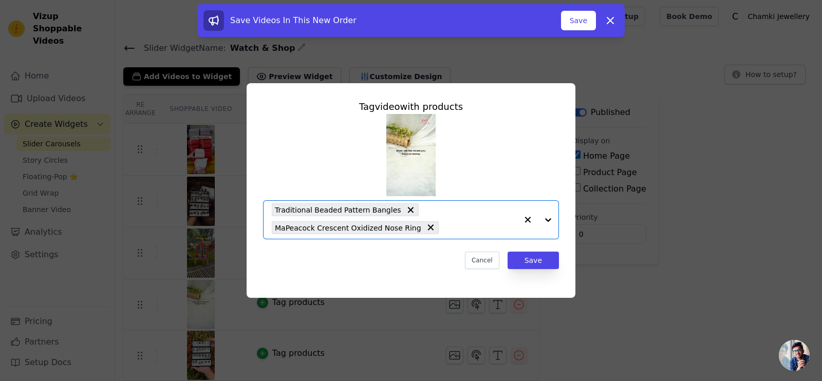
click at [406, 210] on icon at bounding box center [411, 210] width 10 height 10
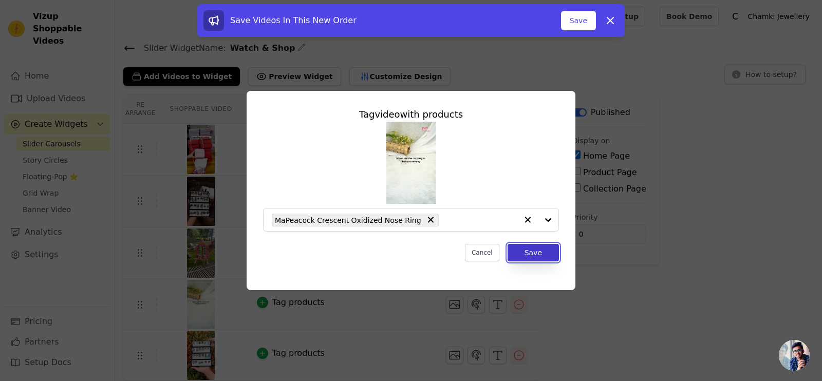
click at [519, 247] on button "Save" at bounding box center [533, 252] width 51 height 17
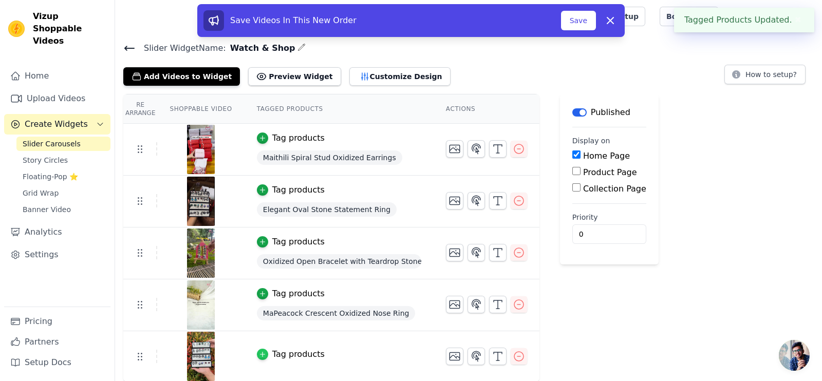
click at [260, 353] on icon "button" at bounding box center [262, 355] width 5 height 5
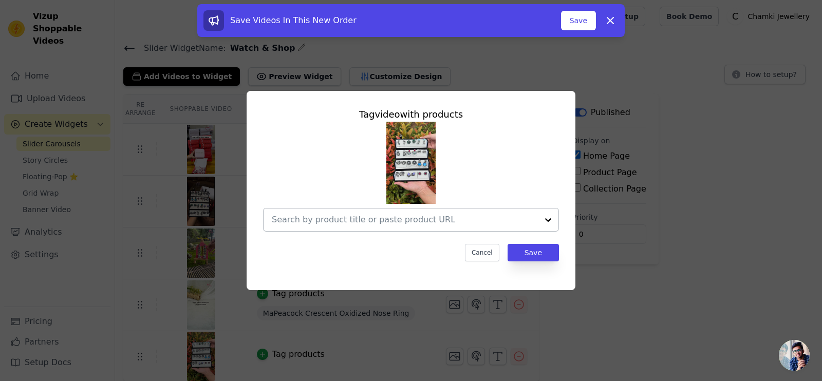
click at [374, 223] on input "text" at bounding box center [405, 220] width 266 height 12
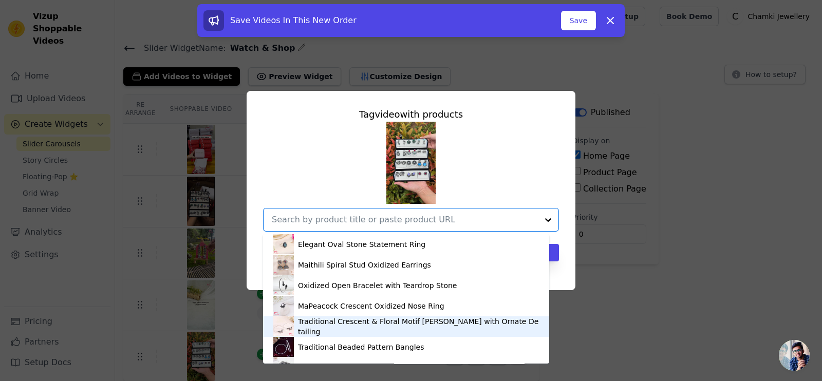
click at [359, 325] on div "Traditional Crescent & Floral Motif Payal with Ornate Detailing" at bounding box center [418, 327] width 241 height 21
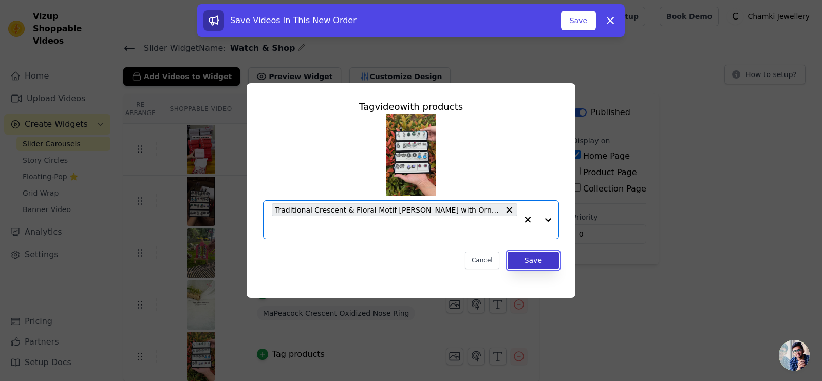
click at [547, 252] on button "Save" at bounding box center [533, 260] width 51 height 17
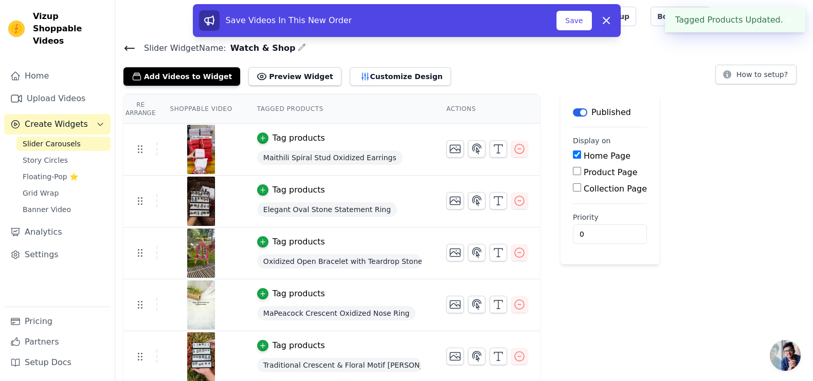
scroll to position [1, 0]
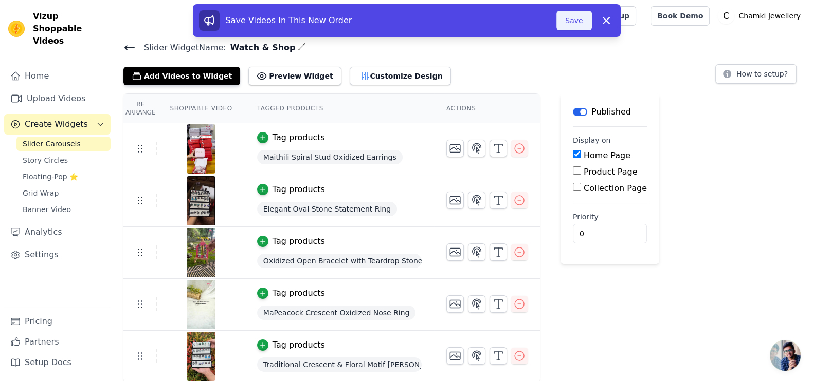
click at [568, 19] on button "Save" at bounding box center [573, 21] width 35 height 20
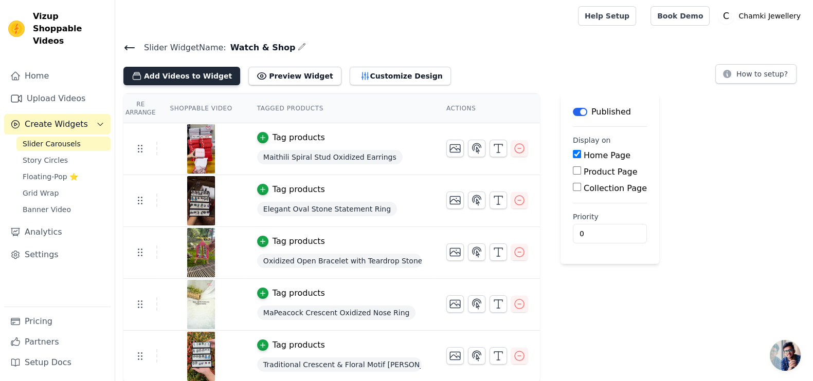
click at [190, 69] on button "Add Videos to Widget" at bounding box center [181, 76] width 117 height 19
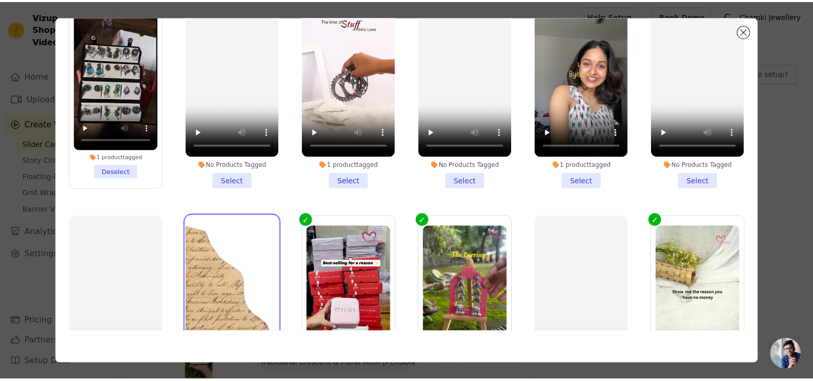
scroll to position [0, 0]
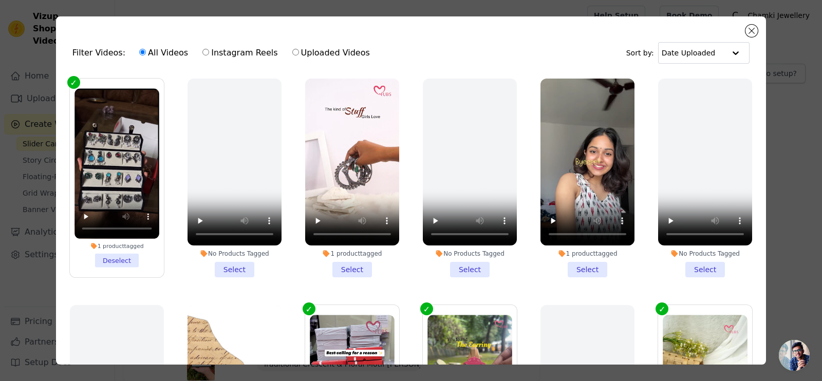
click at [582, 258] on li "1 product tagged Select" at bounding box center [588, 178] width 94 height 199
click at [0, 0] on input "1 product tagged Select" at bounding box center [0, 0] width 0 height 0
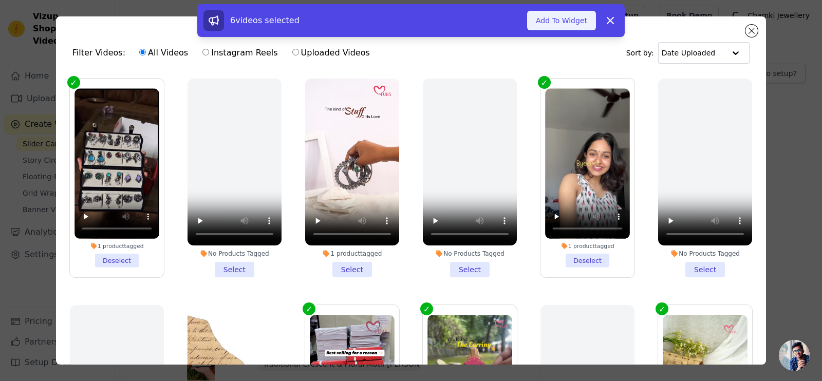
click at [562, 22] on button "Add To Widget" at bounding box center [561, 21] width 69 height 20
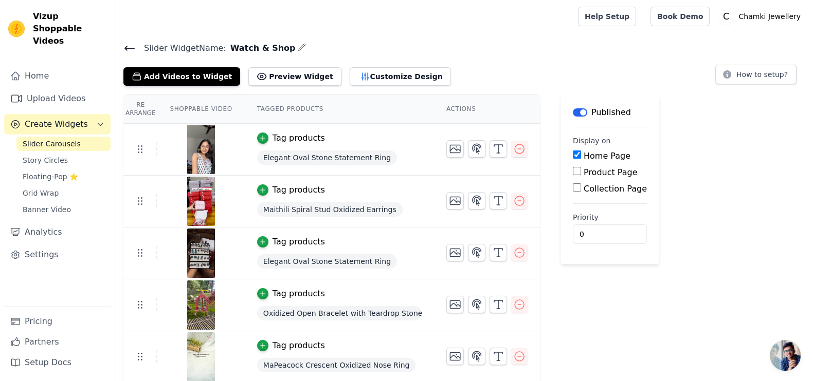
scroll to position [52, 0]
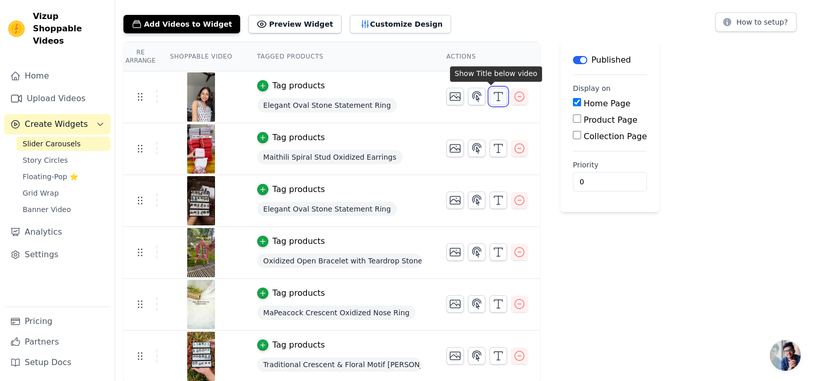
click at [489, 102] on button "button" at bounding box center [497, 96] width 17 height 17
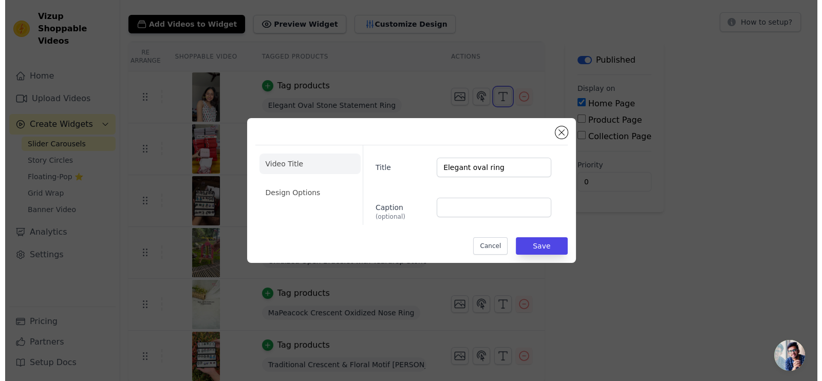
scroll to position [0, 0]
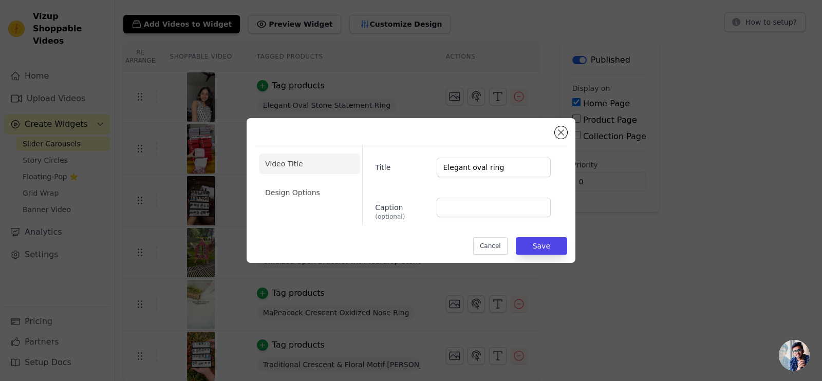
click at [621, 266] on div "Video Title Design Options Title Elegant oval ring Caption (optional) Cancel Sa…" at bounding box center [411, 191] width 790 height 178
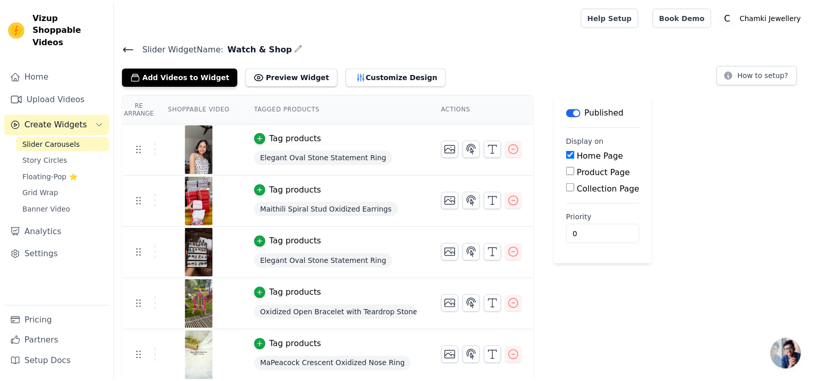
scroll to position [52, 0]
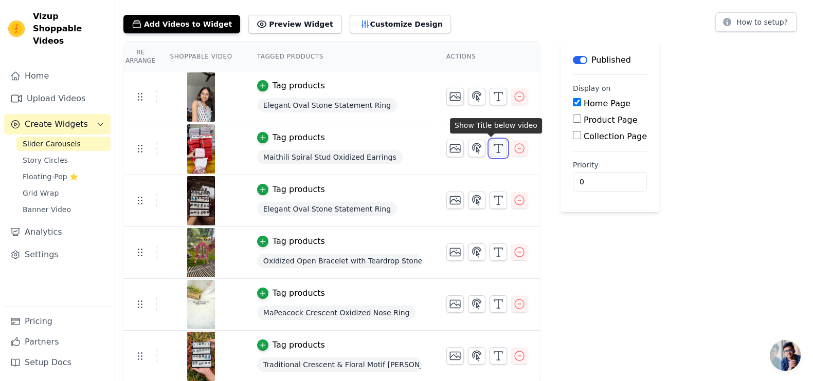
click at [492, 149] on icon "button" at bounding box center [498, 148] width 12 height 12
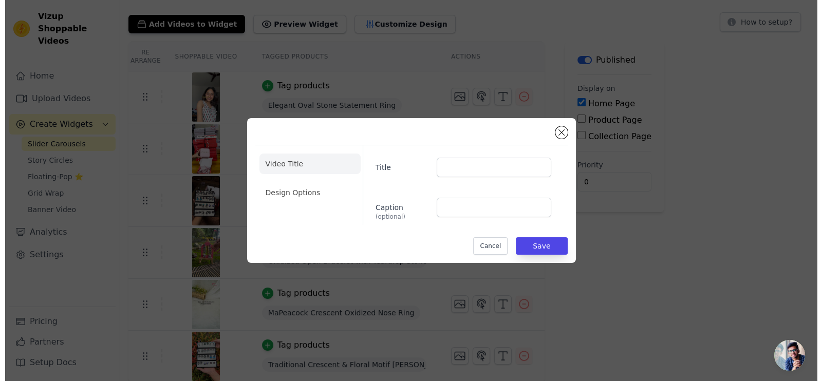
scroll to position [0, 0]
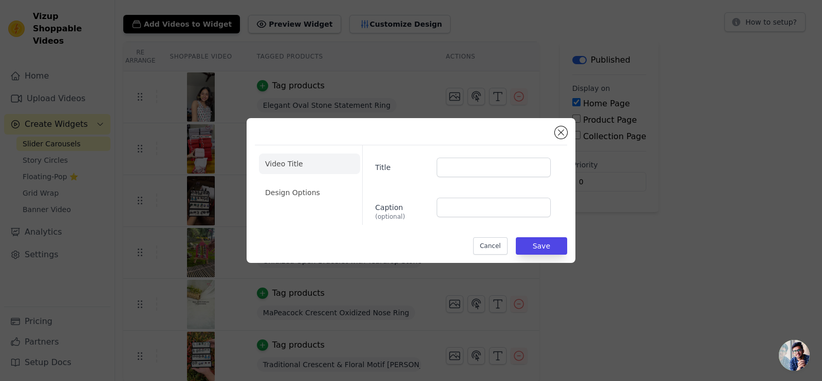
click at [648, 223] on div "Video Title Design Options Title Caption (optional) Cancel Save" at bounding box center [411, 191] width 790 height 178
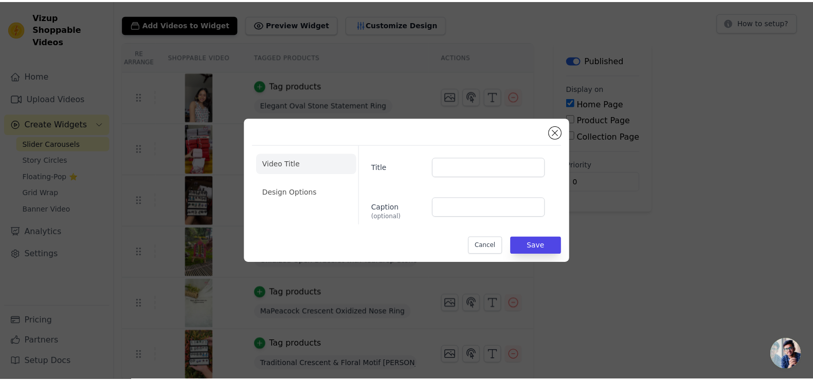
scroll to position [52, 0]
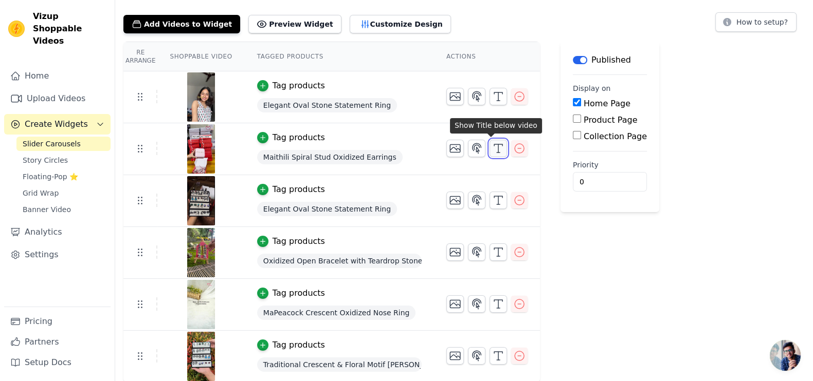
click at [489, 154] on button "button" at bounding box center [497, 148] width 17 height 17
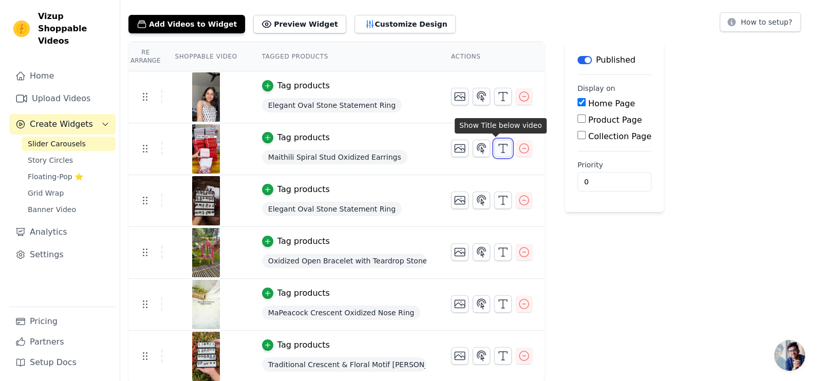
scroll to position [0, 0]
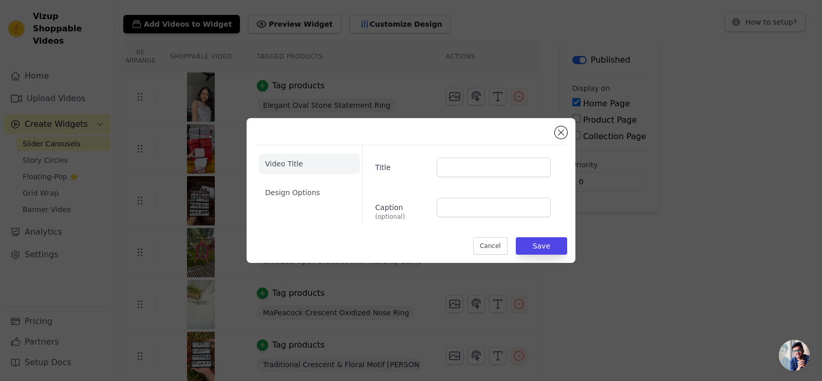
click at [693, 261] on div "Video Title Design Options Title Caption (optional) Cancel Save" at bounding box center [411, 191] width 790 height 178
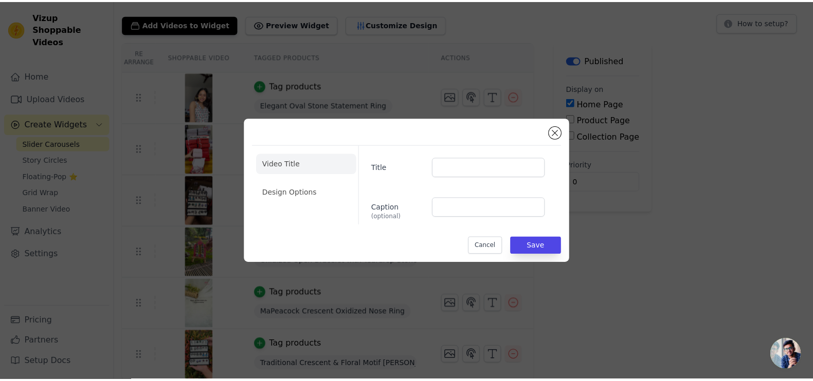
scroll to position [52, 0]
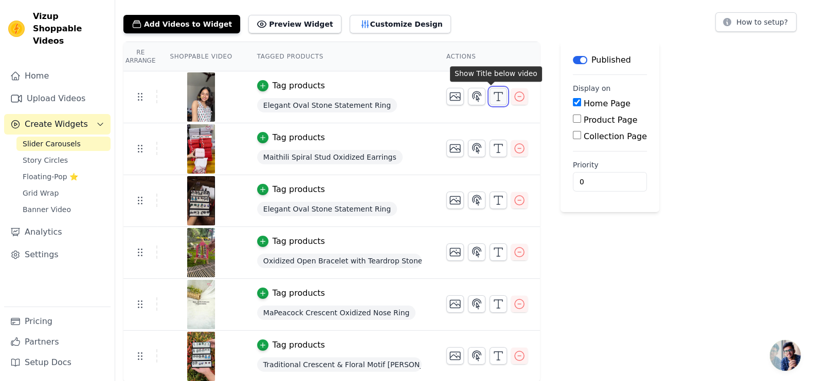
click at [497, 101] on line "button" at bounding box center [498, 101] width 3 height 0
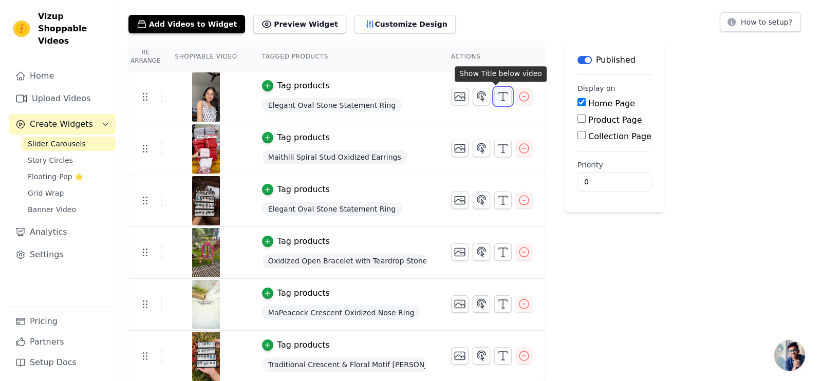
scroll to position [0, 0]
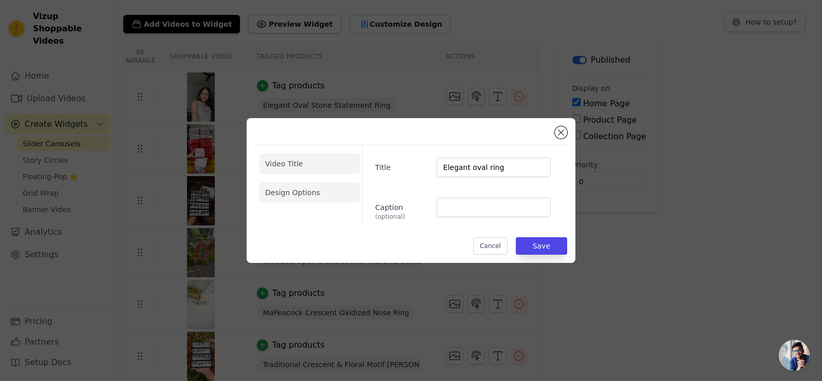
click at [323, 184] on li "Design Options" at bounding box center [309, 192] width 101 height 21
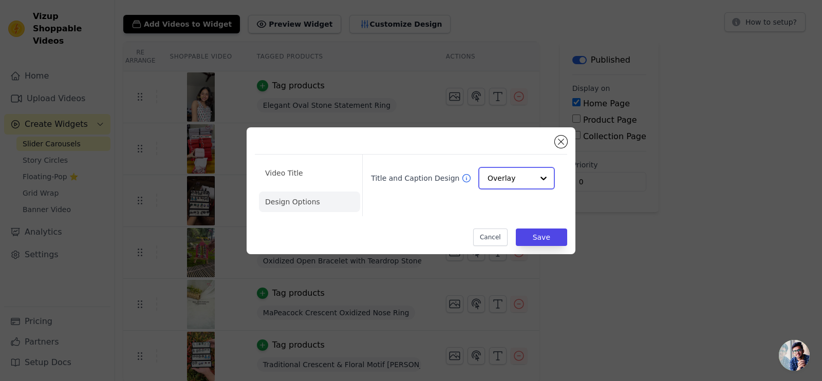
click at [533, 182] on input "Title and Caption Design" at bounding box center [511, 178] width 46 height 21
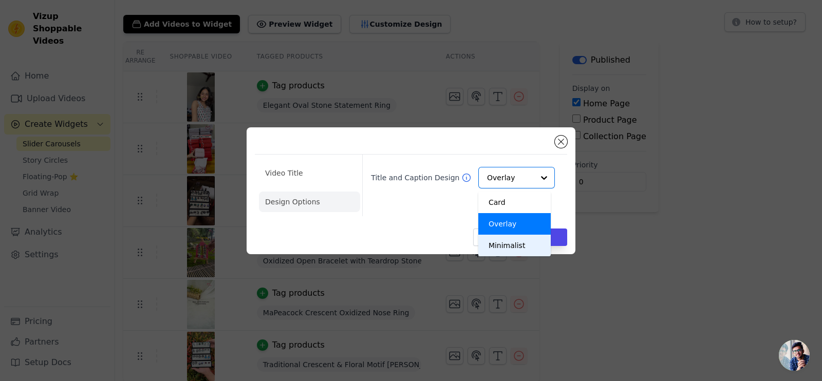
click at [567, 258] on div "Video Title Design Options Title and Caption Design Card Overlay Minimalist Opt…" at bounding box center [411, 191] width 790 height 160
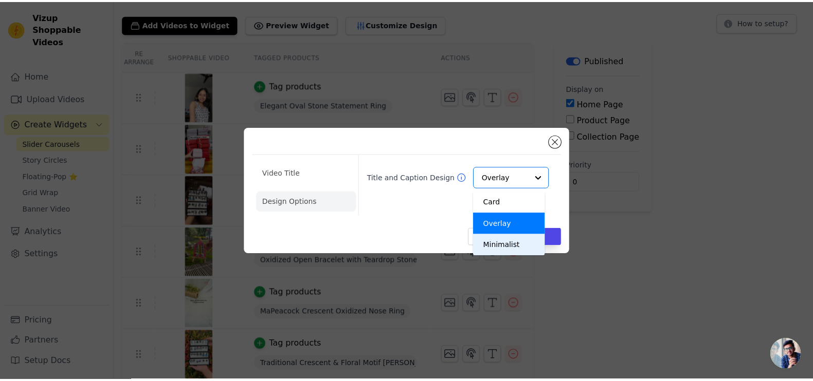
scroll to position [52, 0]
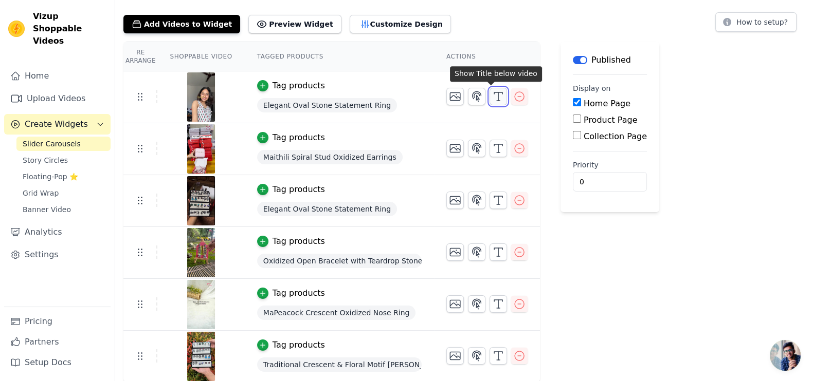
click at [489, 95] on button "button" at bounding box center [497, 96] width 17 height 17
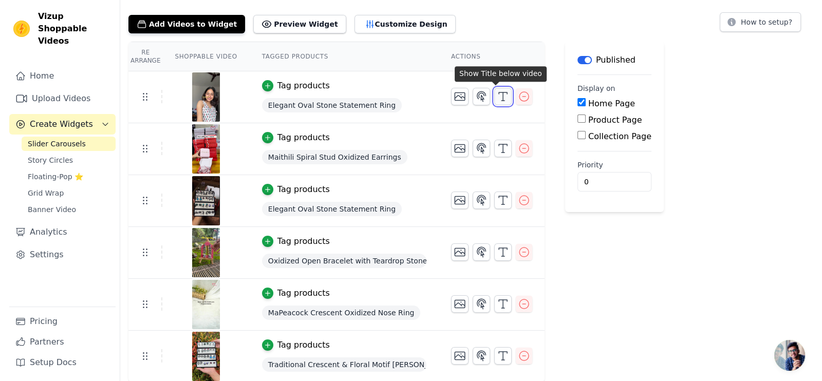
scroll to position [0, 0]
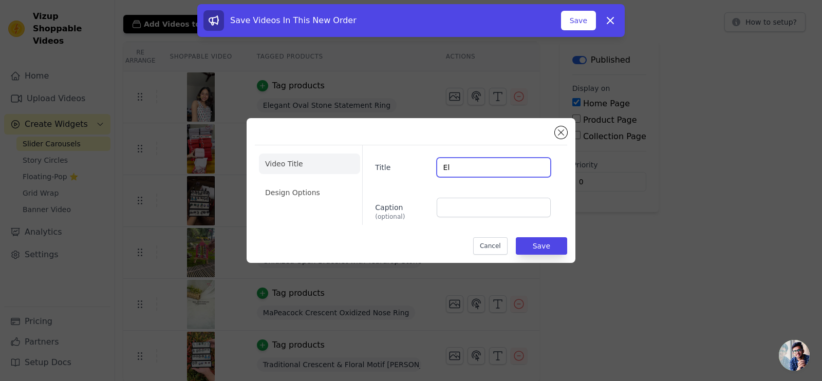
type input "E"
click at [342, 188] on li "Design Options" at bounding box center [309, 192] width 101 height 21
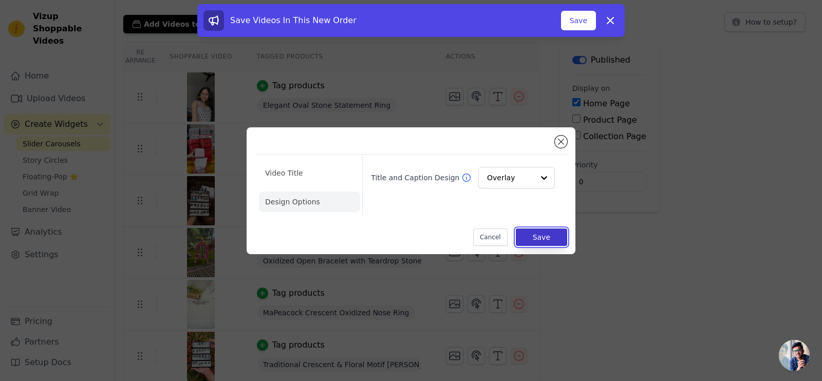
click at [550, 245] on button "Save" at bounding box center [541, 237] width 51 height 17
click at [553, 240] on button "Save" at bounding box center [541, 237] width 51 height 17
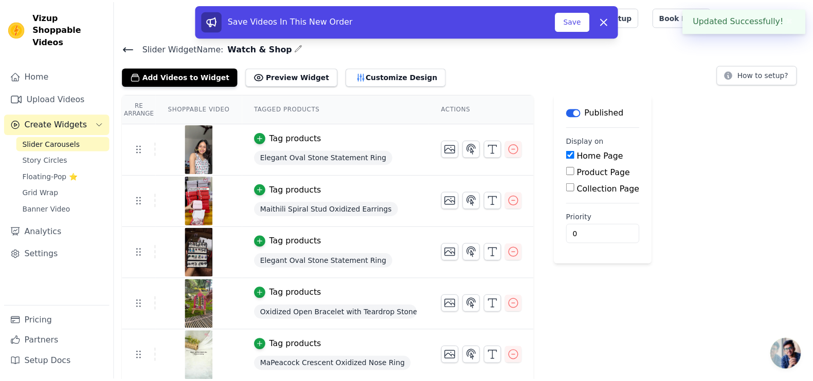
scroll to position [52, 0]
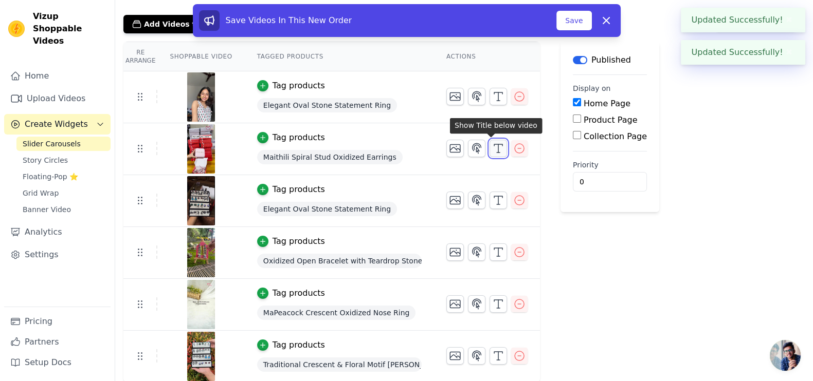
click at [492, 150] on icon "button" at bounding box center [498, 148] width 12 height 12
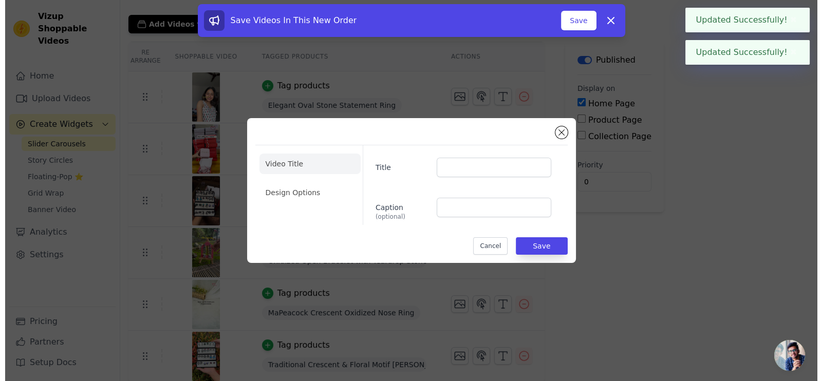
scroll to position [0, 0]
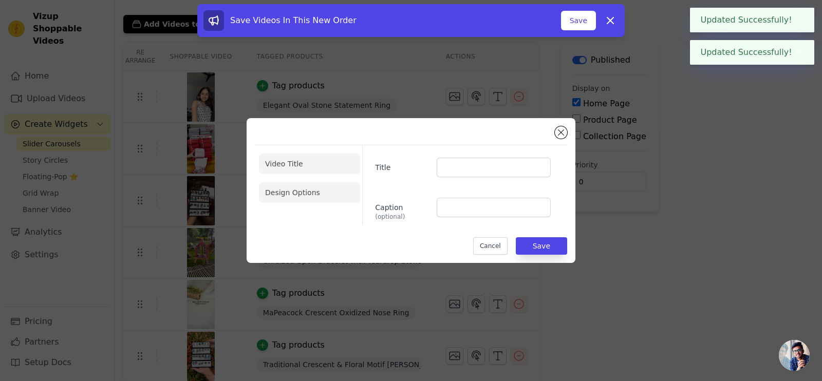
click at [298, 192] on li "Design Options" at bounding box center [309, 192] width 101 height 21
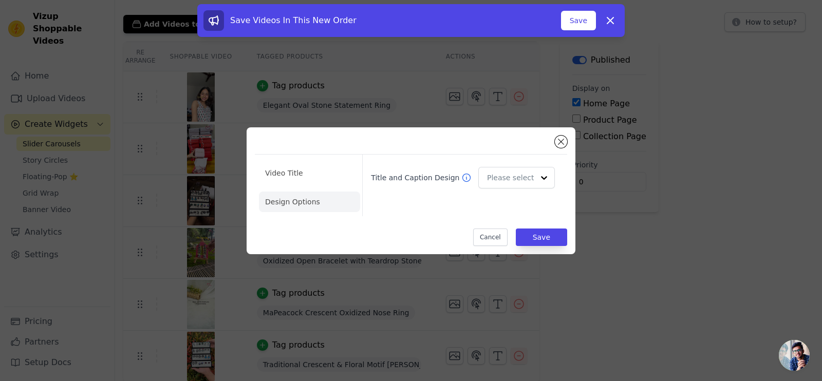
click at [595, 212] on div "Video Title Design Options Title and Caption Design Cancel Save" at bounding box center [411, 191] width 790 height 160
